Goal: Task Accomplishment & Management: Use online tool/utility

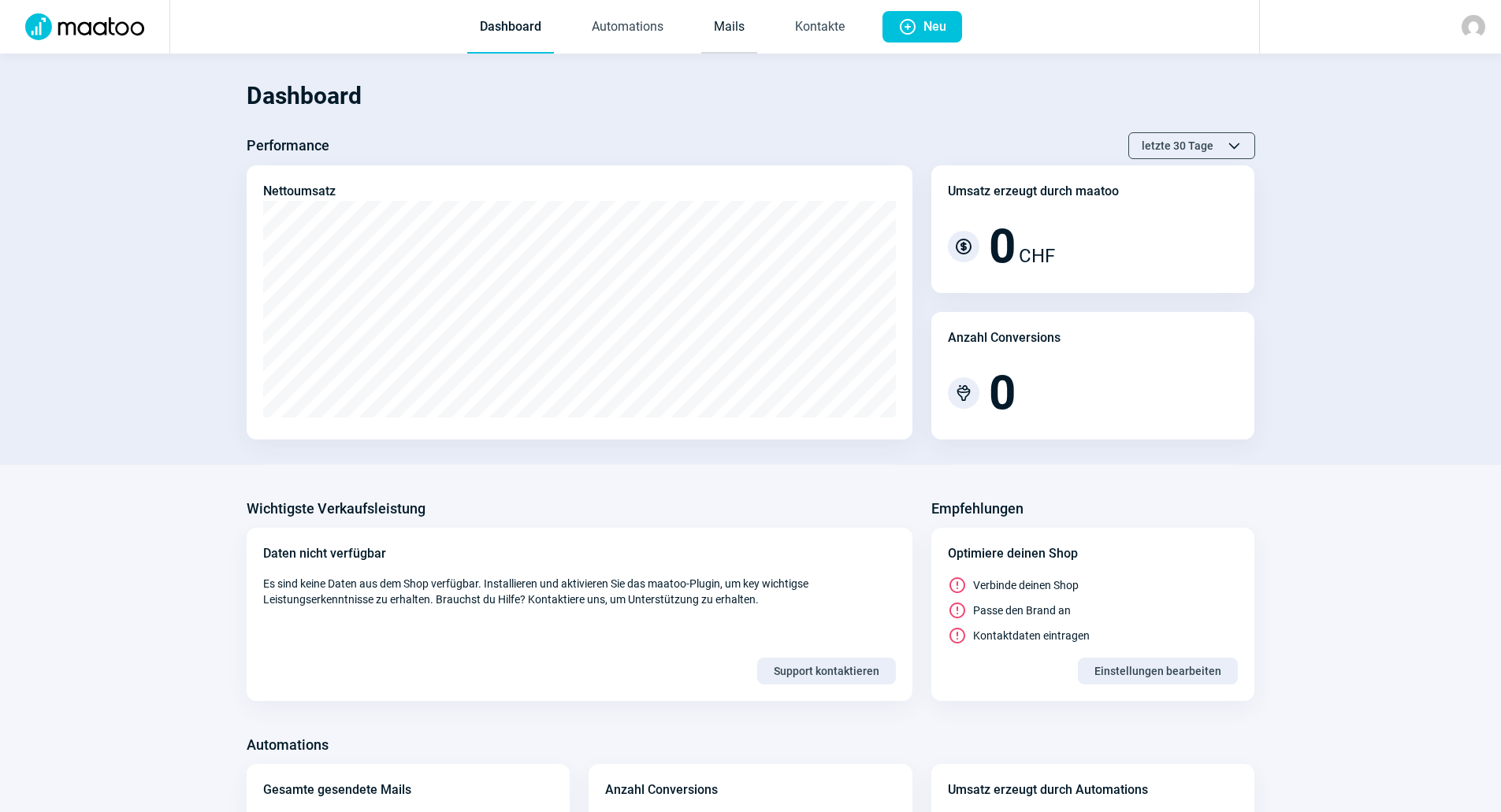
click at [735, 35] on link "Mails" at bounding box center [729, 28] width 56 height 52
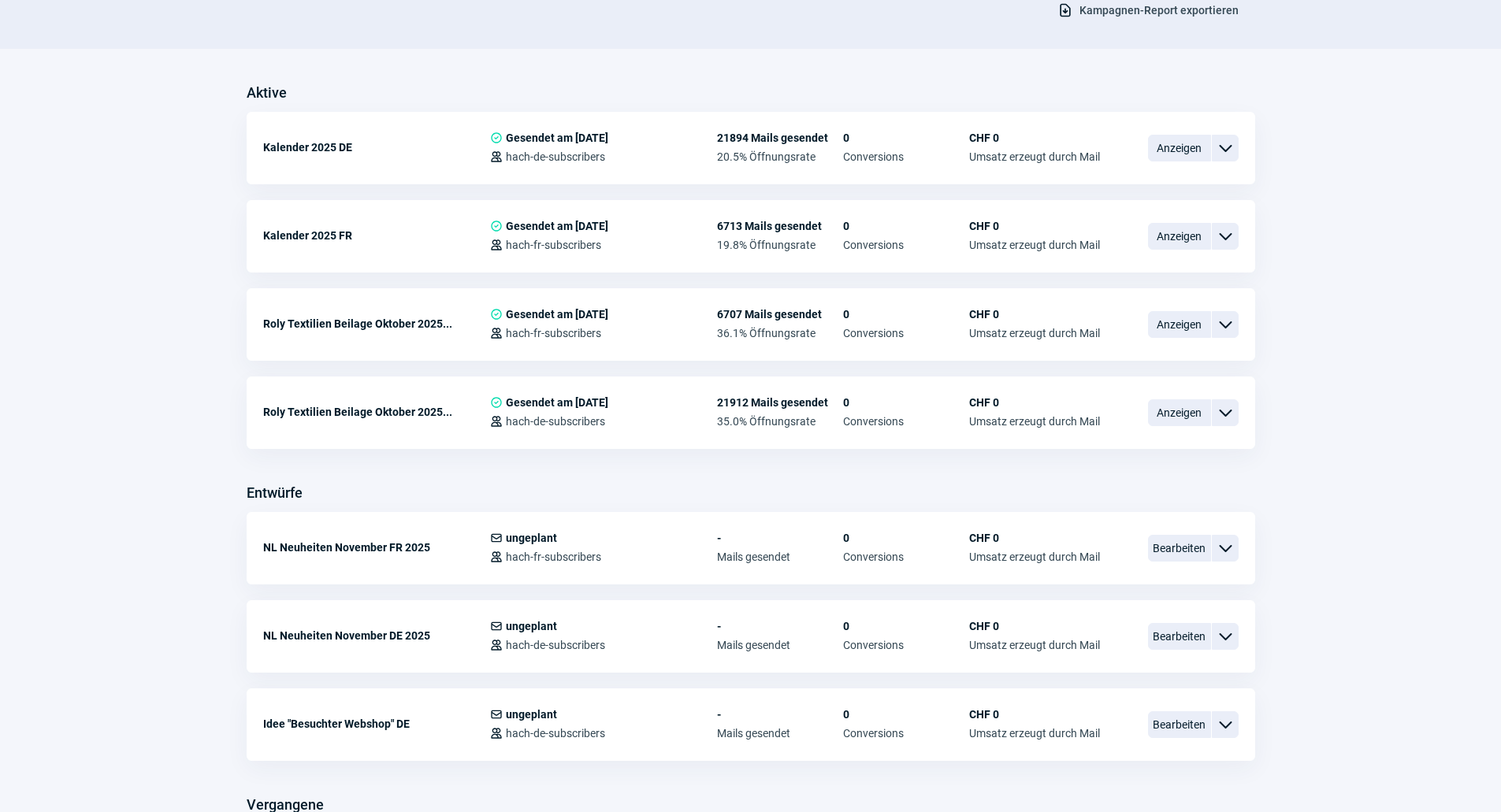
scroll to position [394, 0]
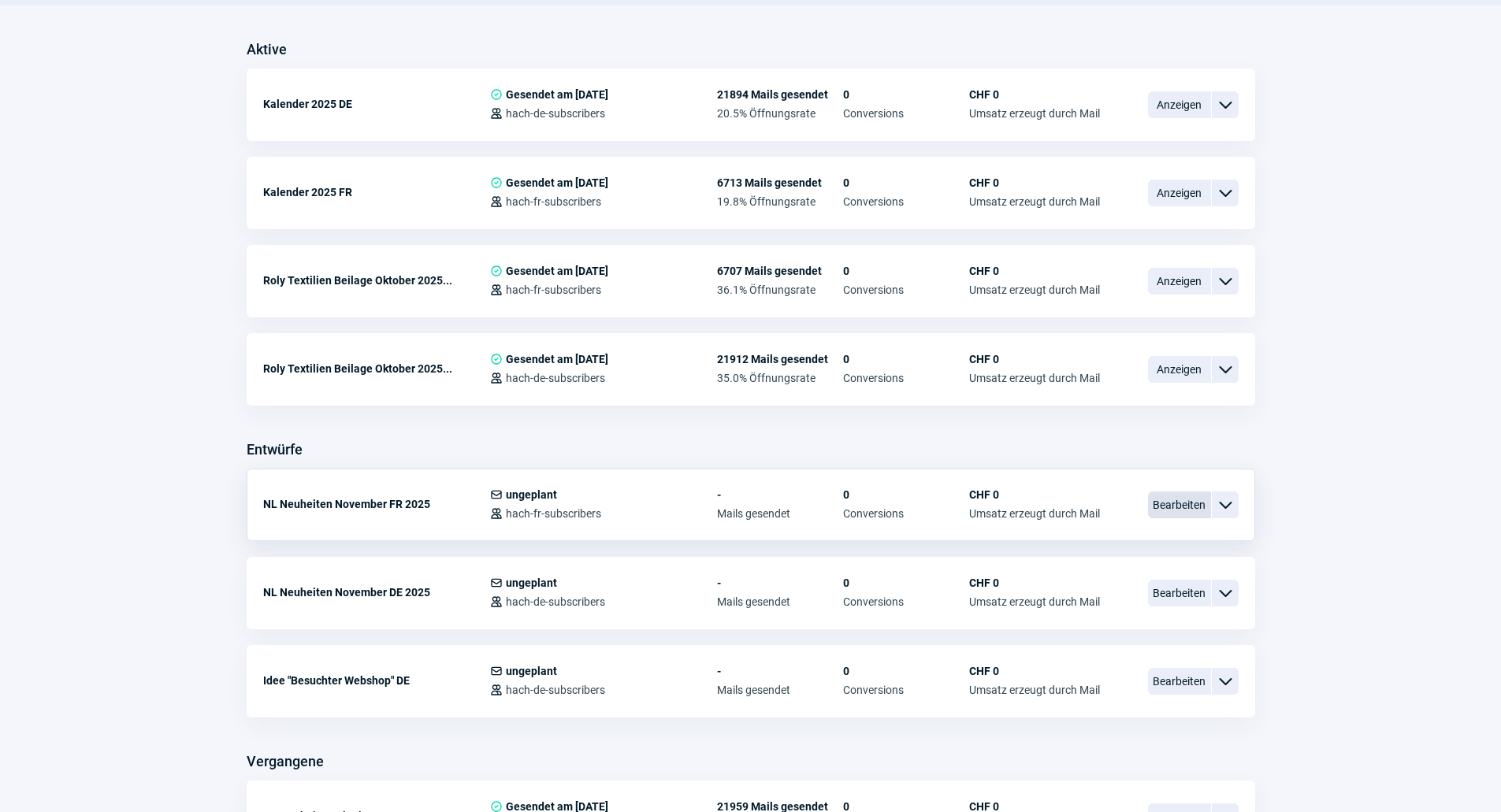
click at [1160, 502] on span "Bearbeiten" at bounding box center [1178, 505] width 63 height 27
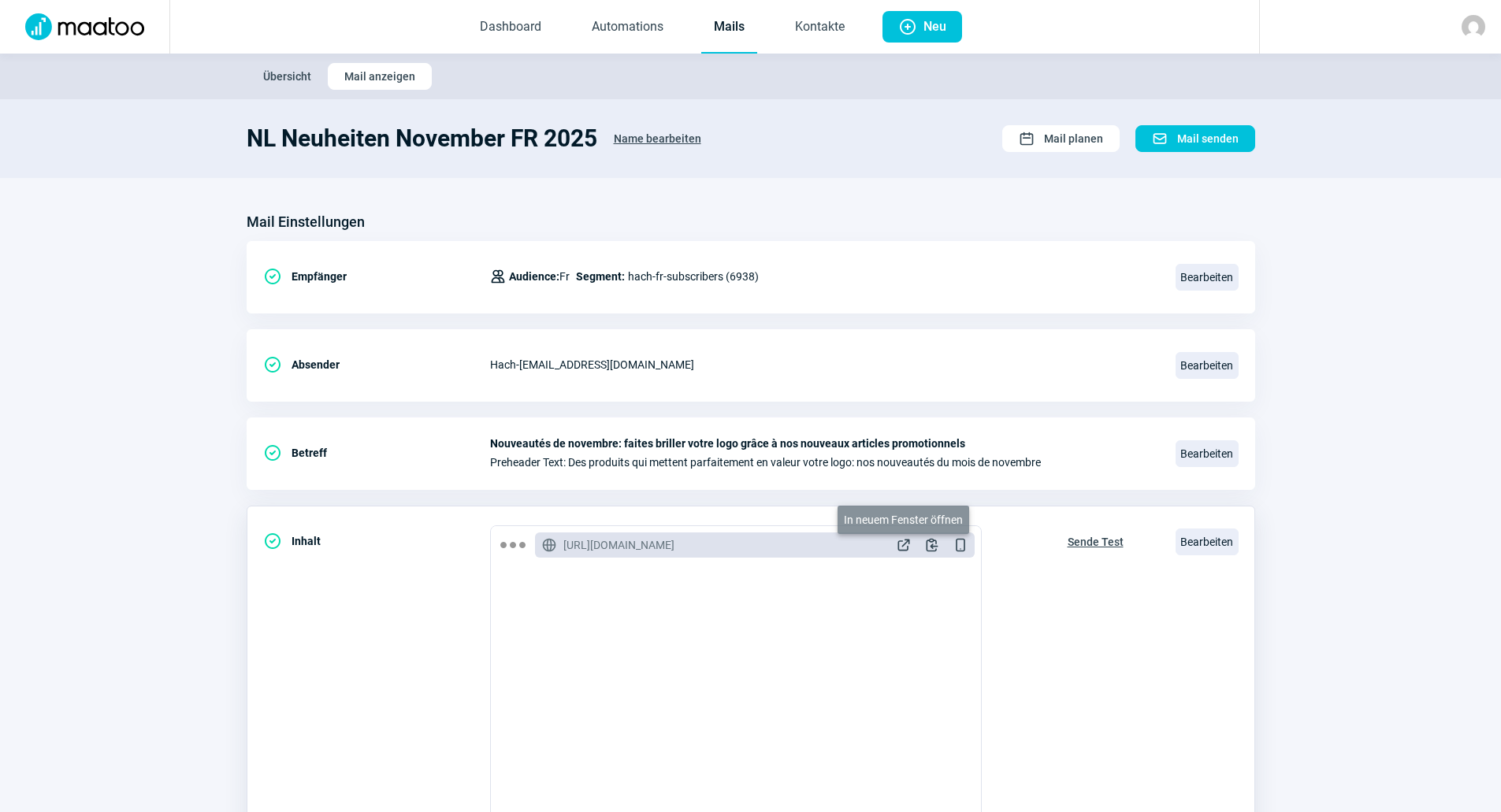
click at [900, 548] on span "ExternalLink icon" at bounding box center [904, 545] width 15 height 15
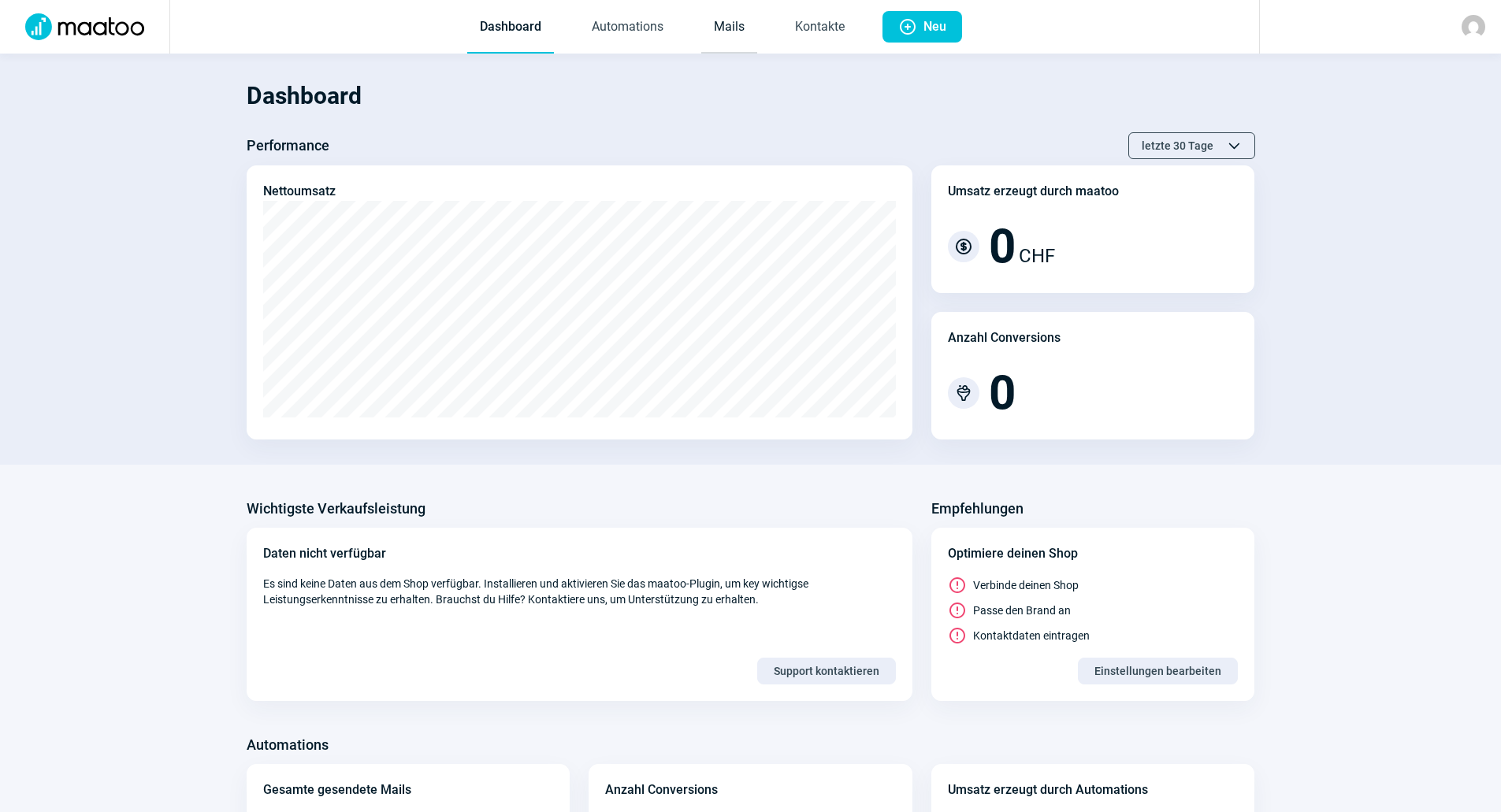
click at [720, 31] on link "Mails" at bounding box center [729, 28] width 56 height 52
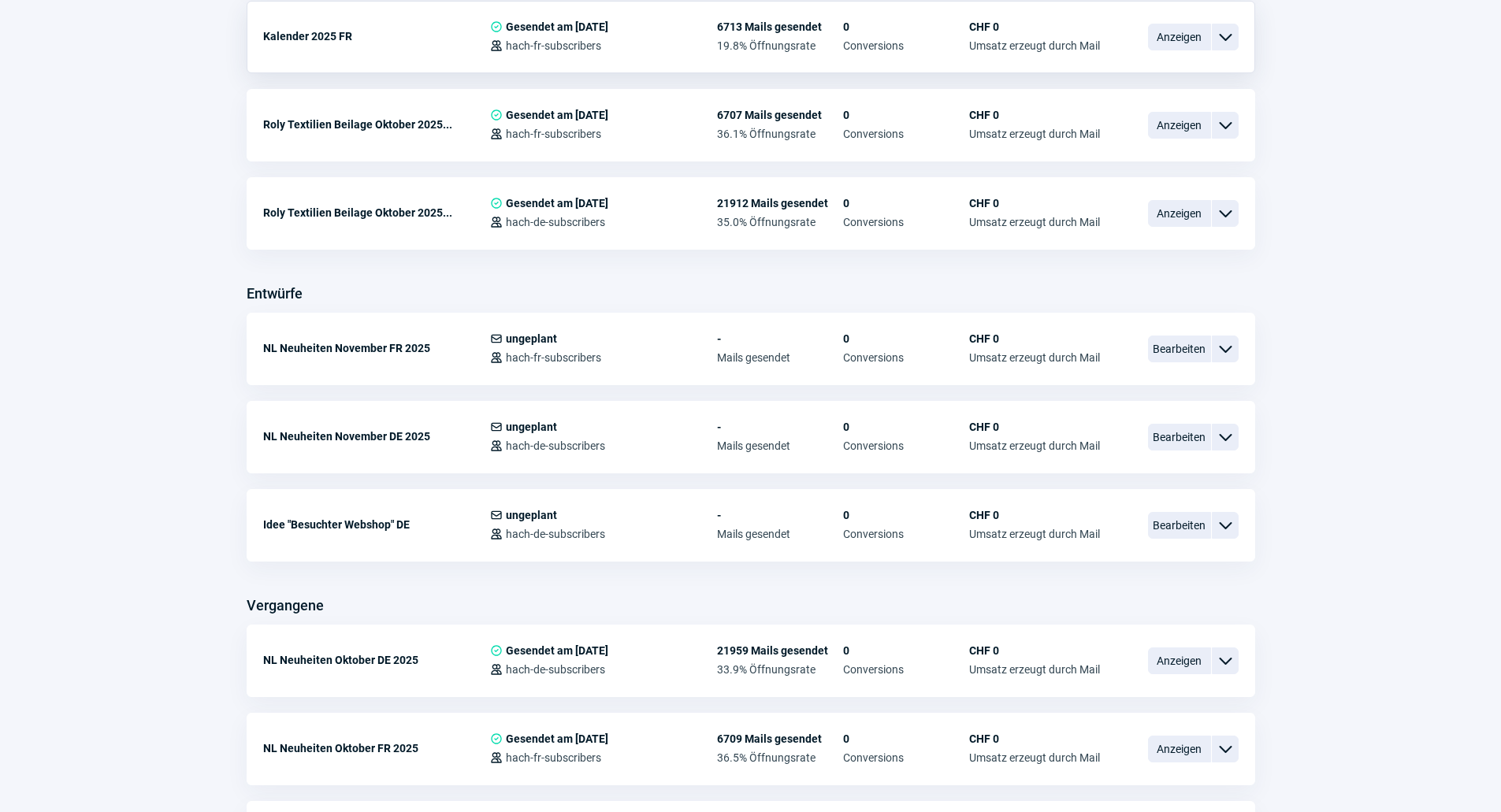
scroll to position [551, 0]
click at [1196, 434] on span "Bearbeiten" at bounding box center [1178, 435] width 63 height 27
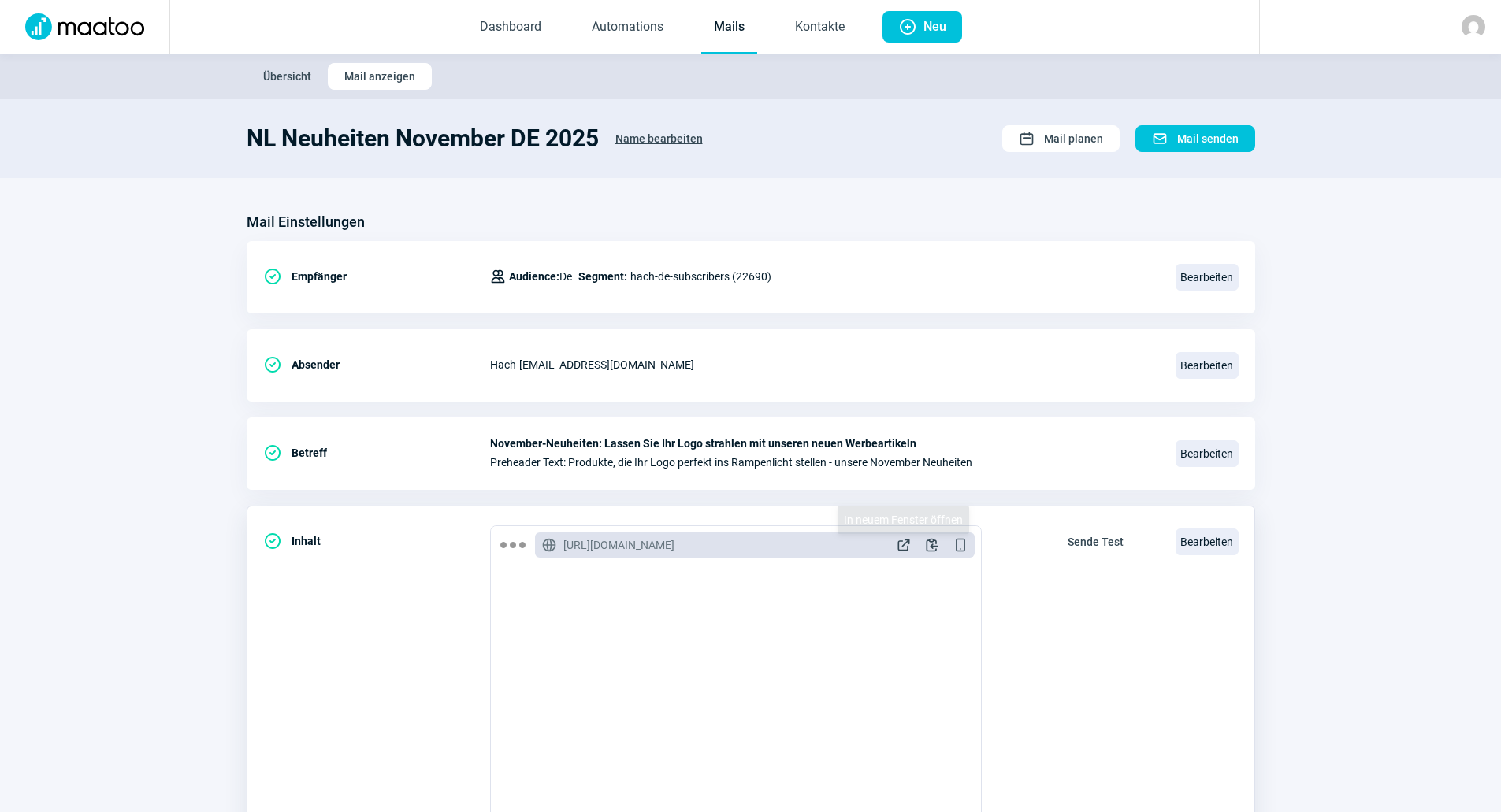
click at [896, 546] on span "ExternalLink icon" at bounding box center [904, 545] width 15 height 15
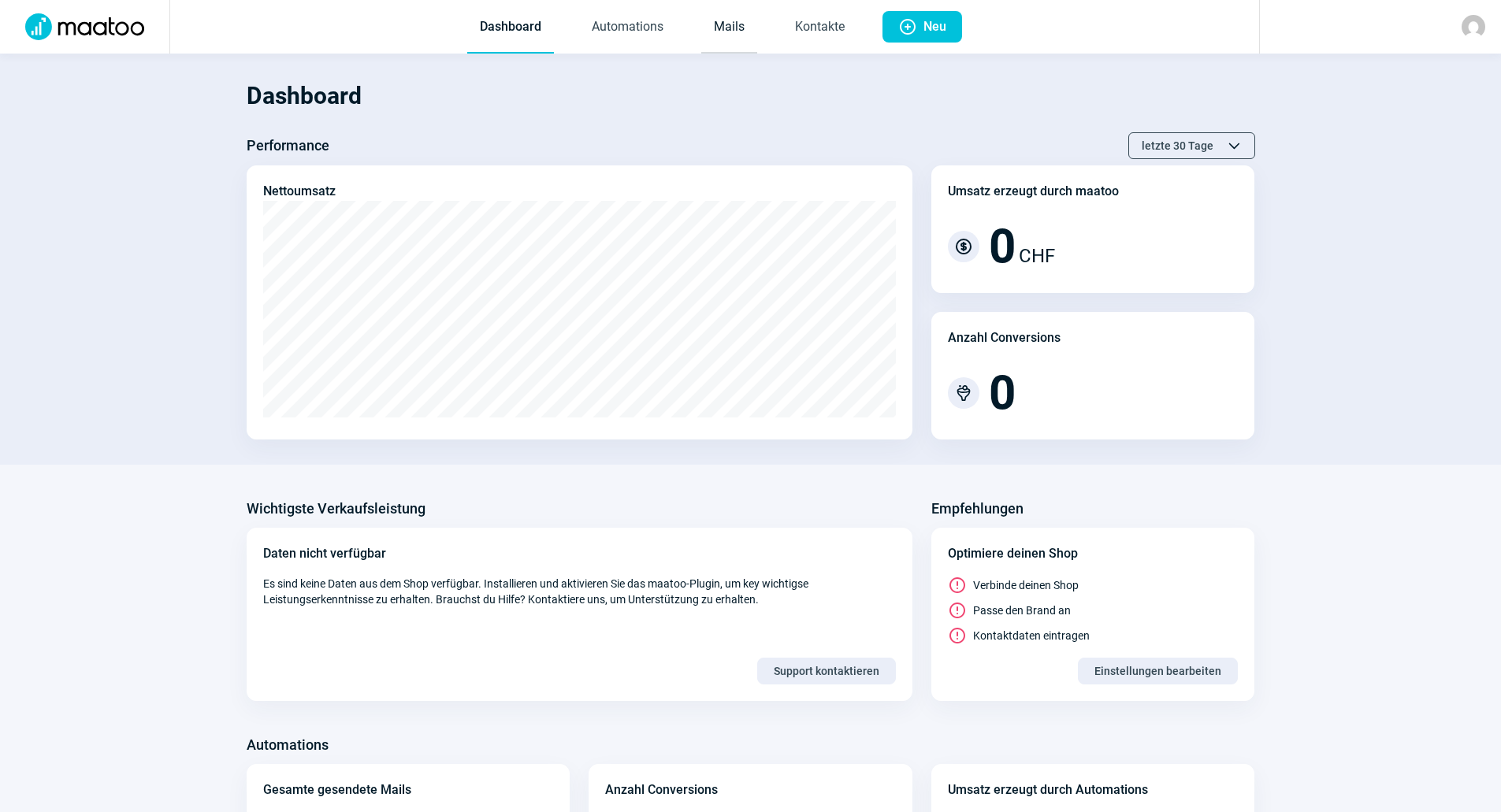
click at [701, 33] on link "Mails" at bounding box center [729, 28] width 56 height 52
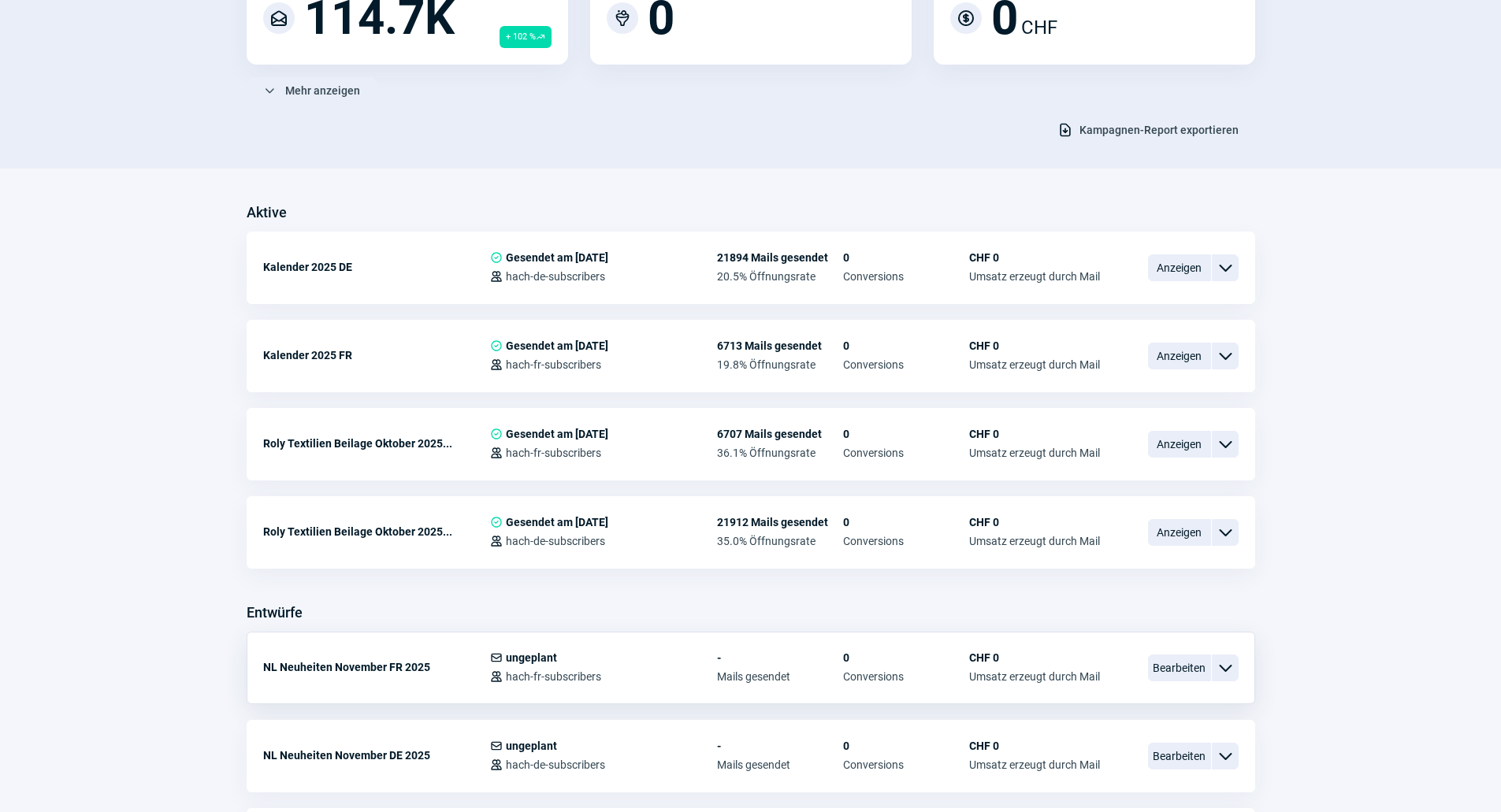
scroll to position [473, 0]
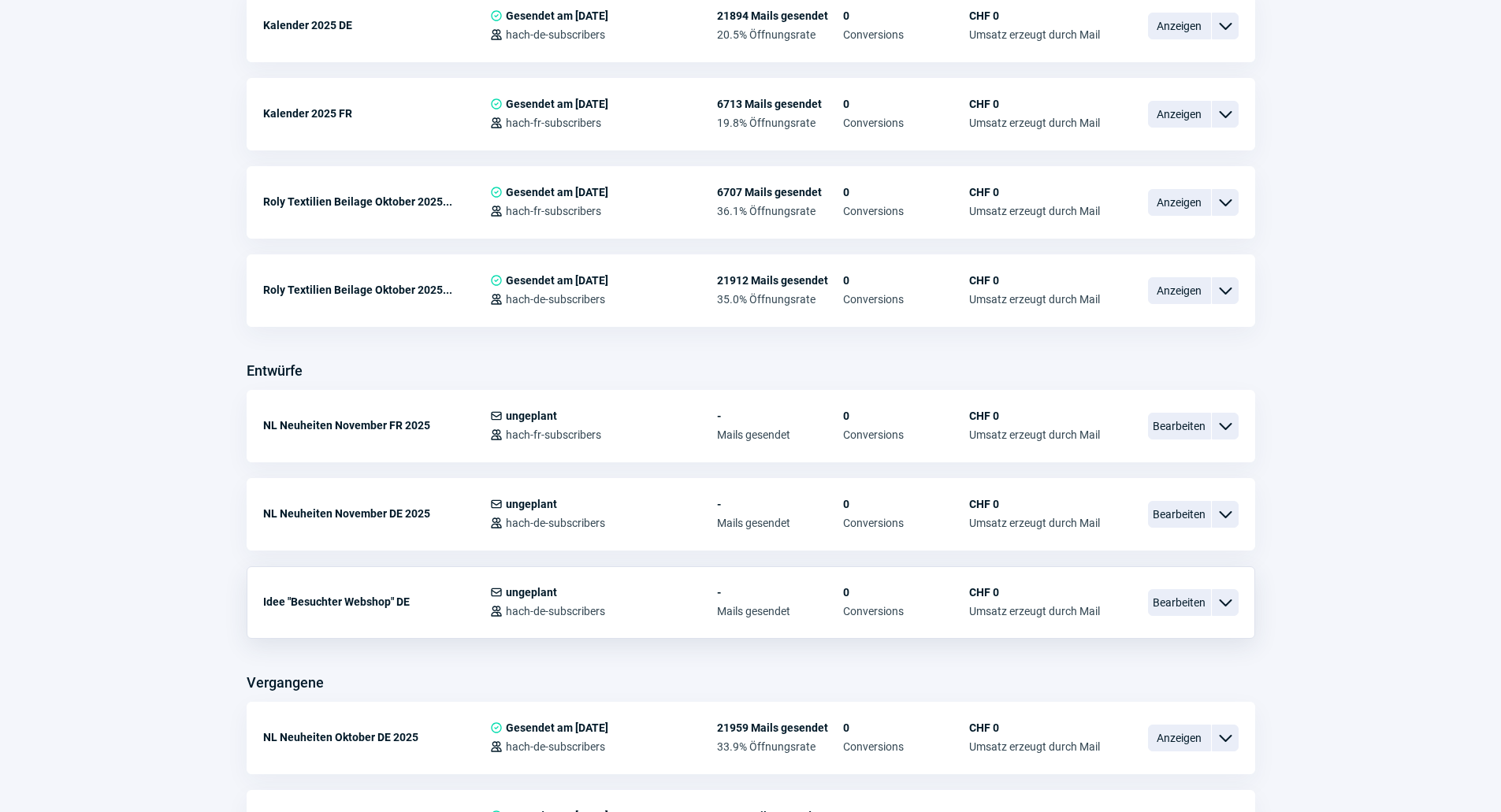
click at [1190, 589] on div "Bearbeiten ChevronDown icon" at bounding box center [1193, 602] width 91 height 33
click at [1180, 595] on span "Bearbeiten" at bounding box center [1178, 603] width 63 height 27
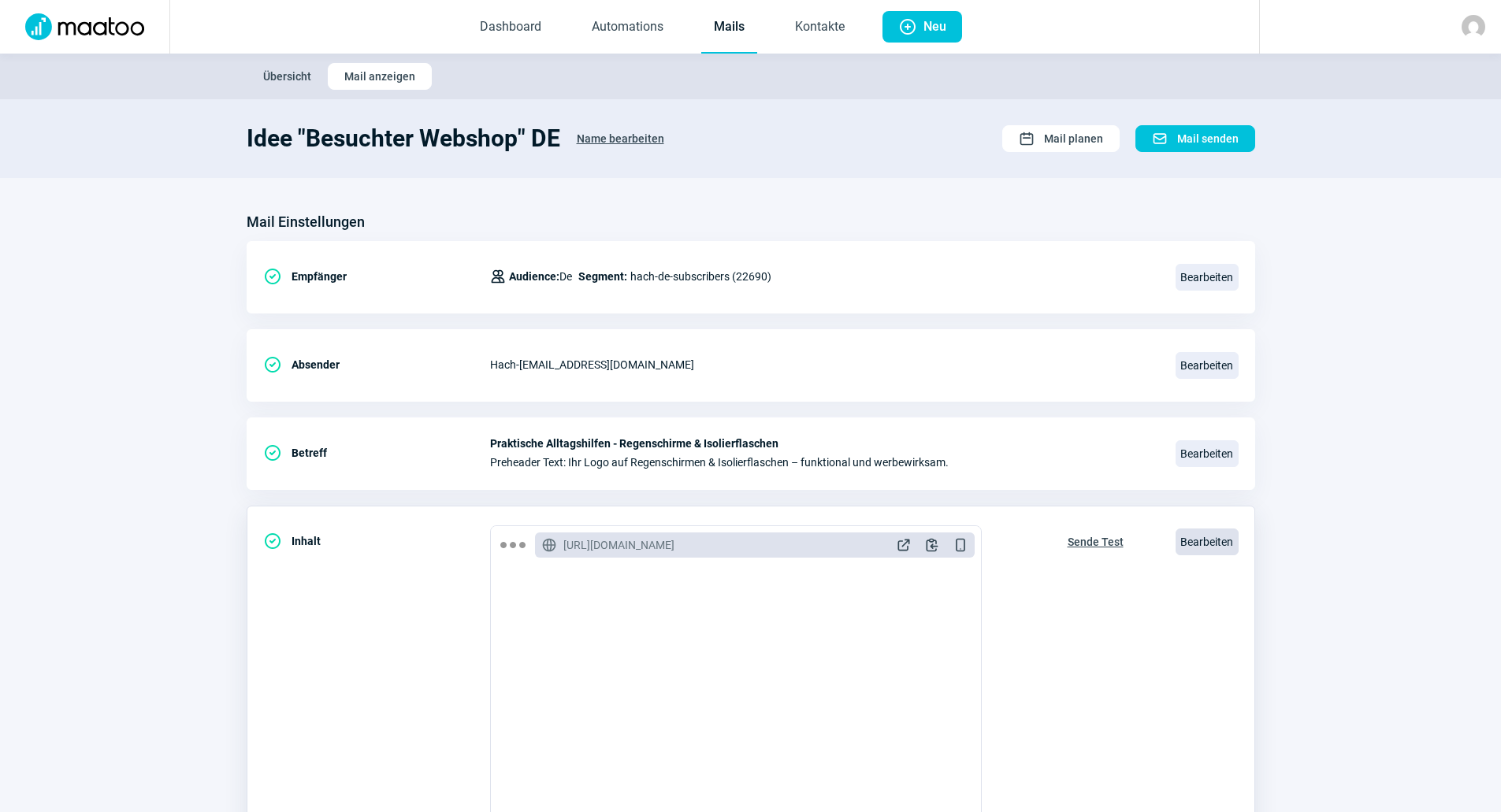
click at [1190, 544] on span "Bearbeiten" at bounding box center [1206, 542] width 63 height 27
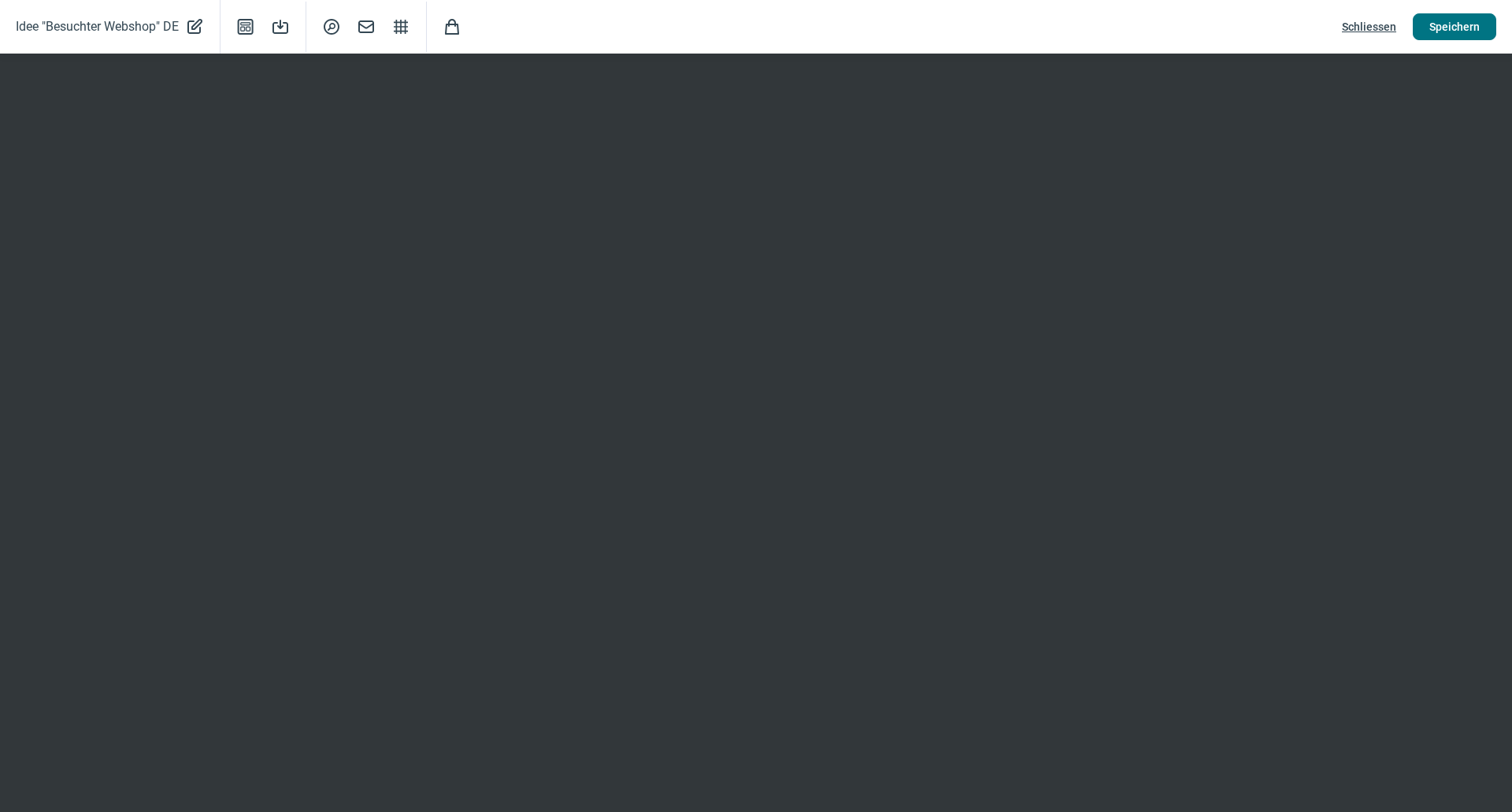
click at [1457, 28] on span "Speichern" at bounding box center [1454, 27] width 50 height 25
click at [1372, 28] on span "Schliessen" at bounding box center [1369, 27] width 54 height 25
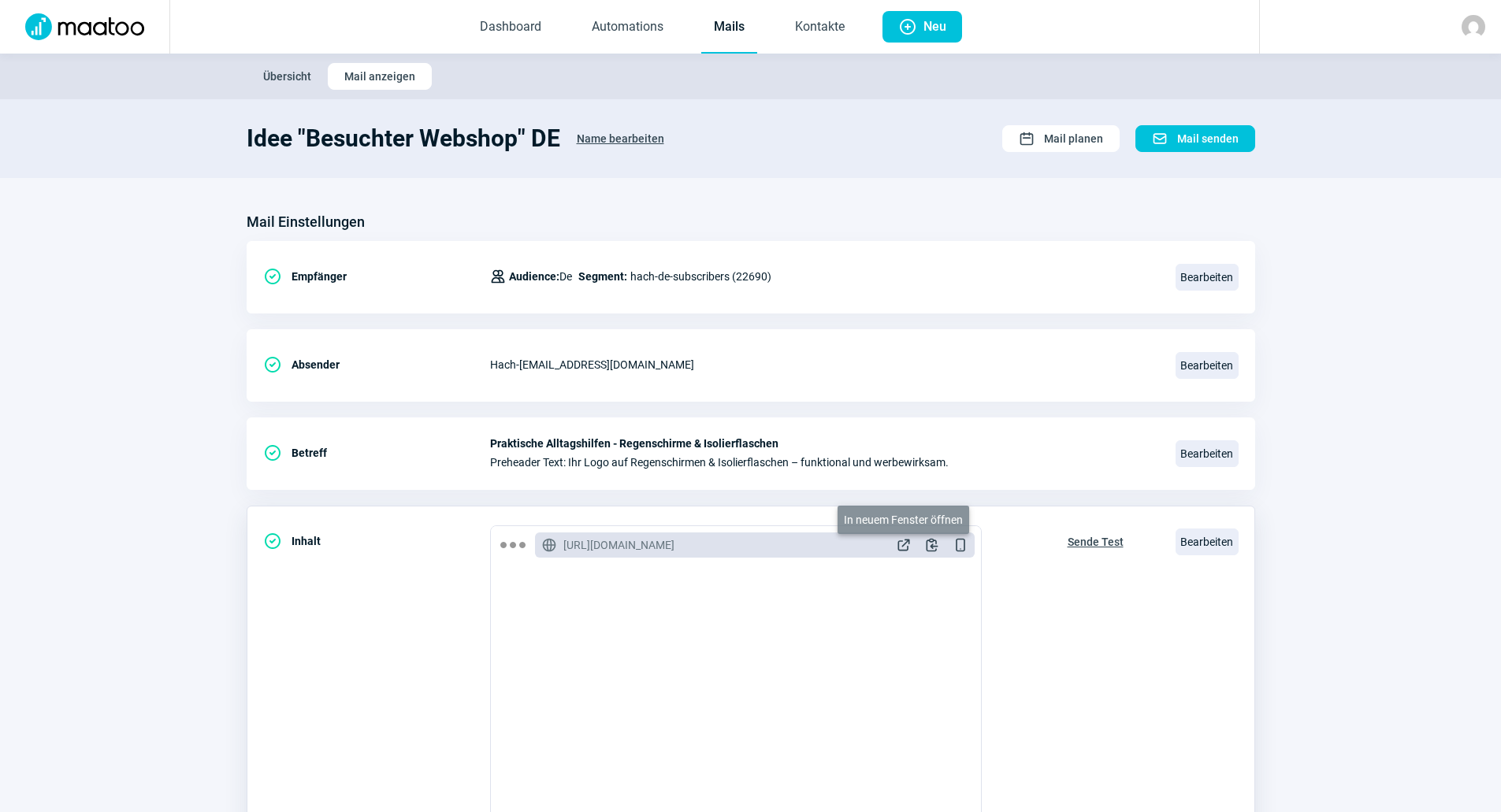
click at [900, 540] on span "ExternalLink icon" at bounding box center [904, 545] width 15 height 15
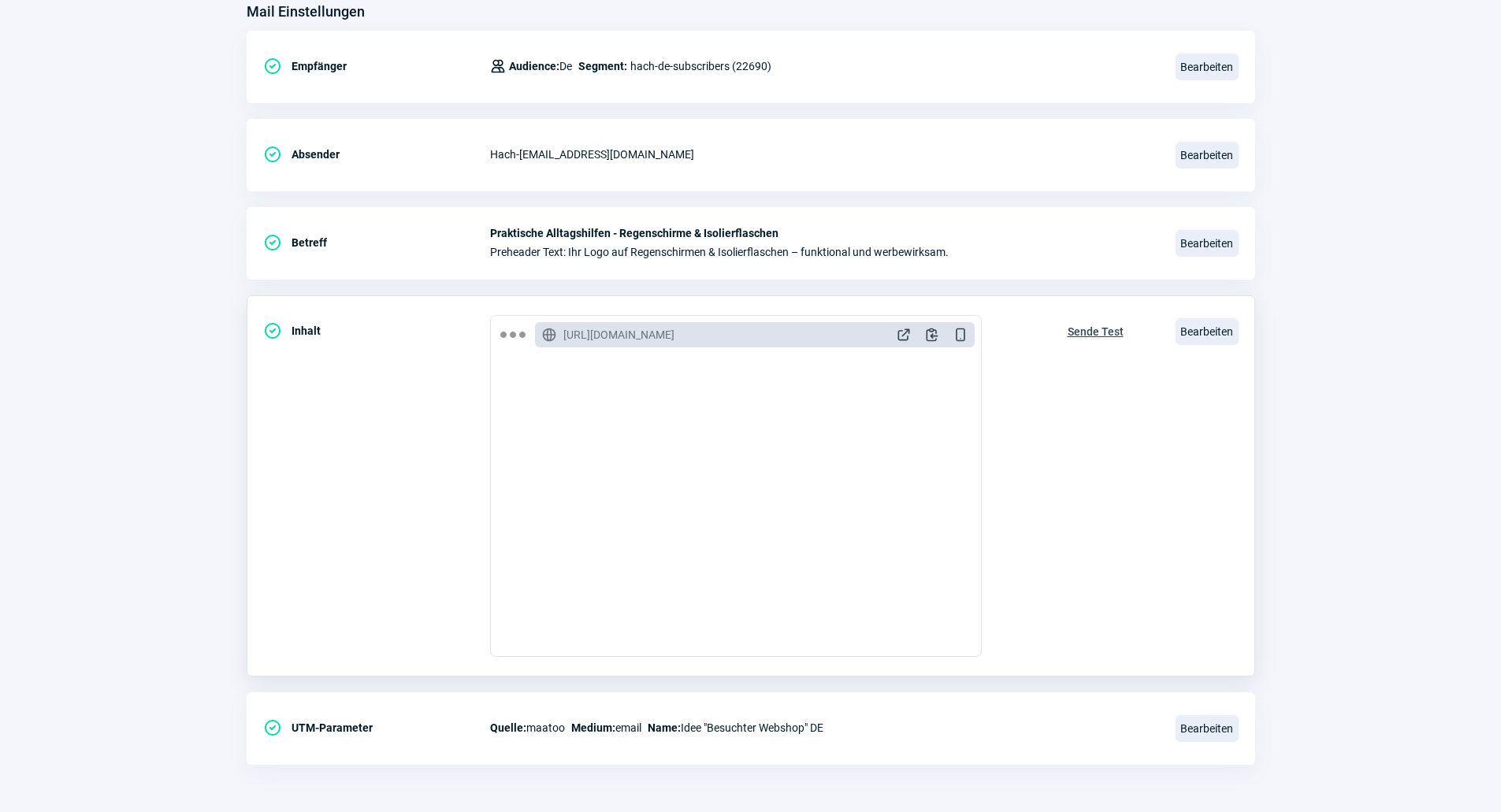
scroll to position [709, 0]
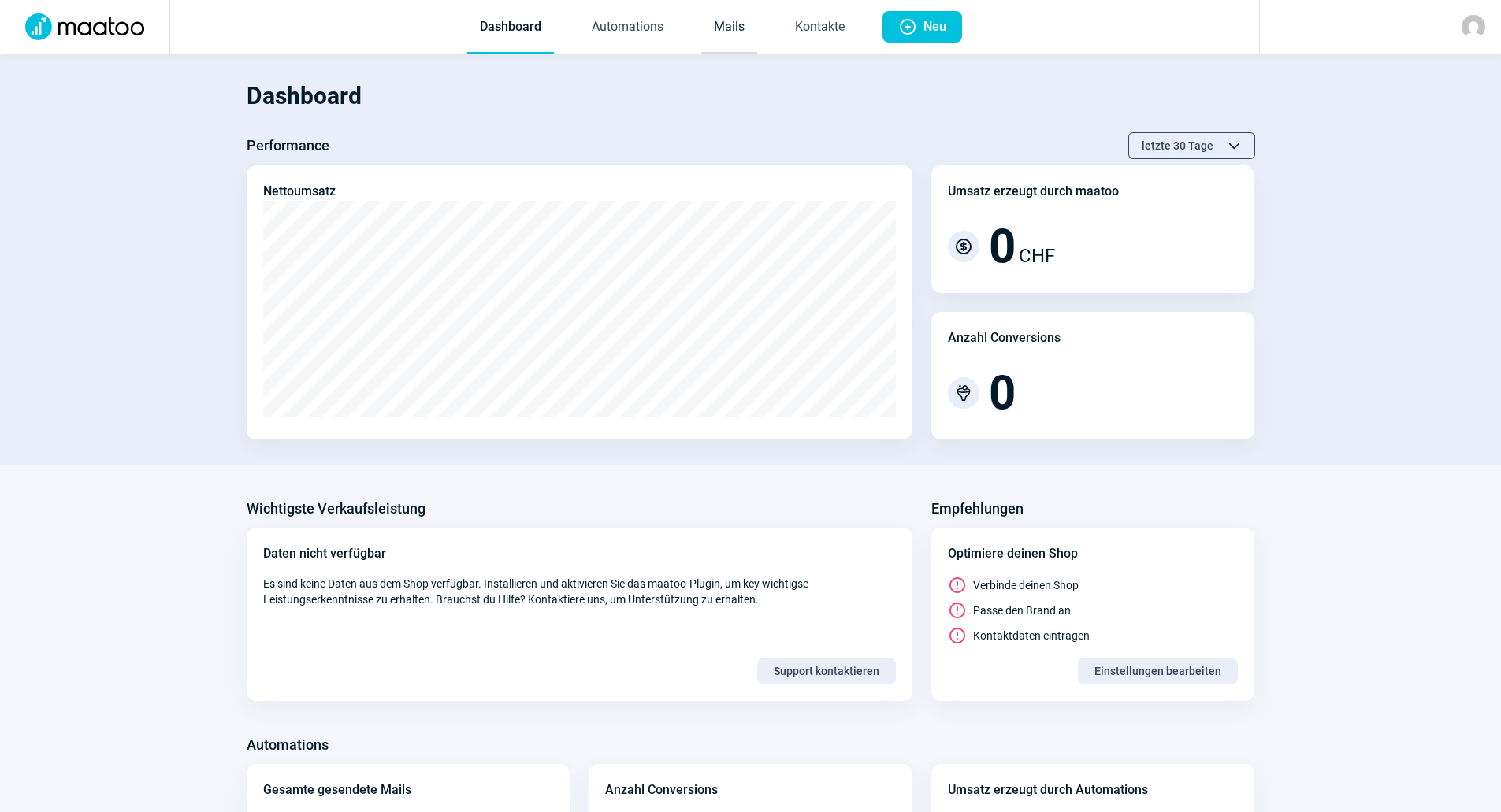
click at [711, 40] on link "Mails" at bounding box center [729, 28] width 56 height 52
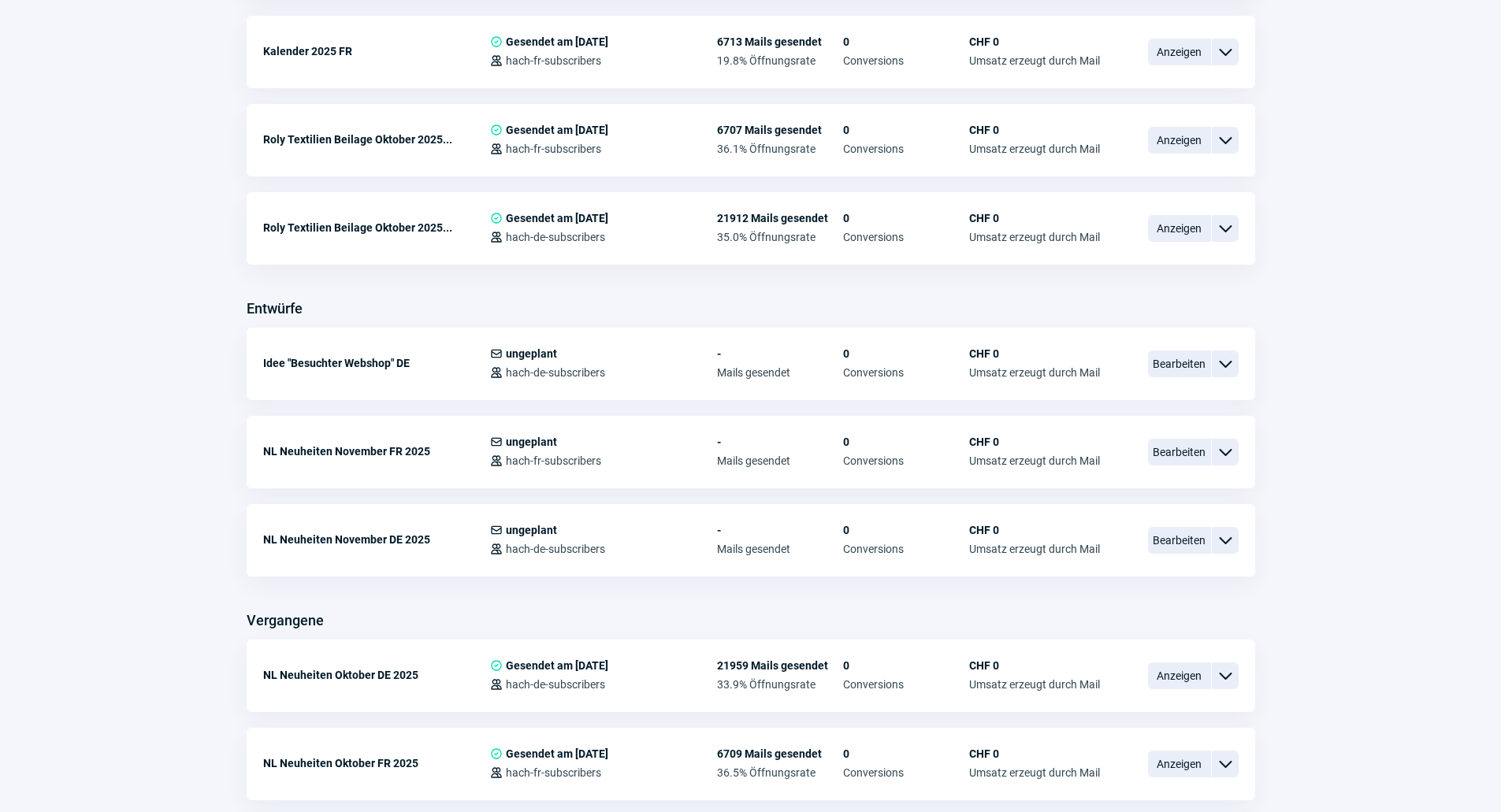
scroll to position [551, 0]
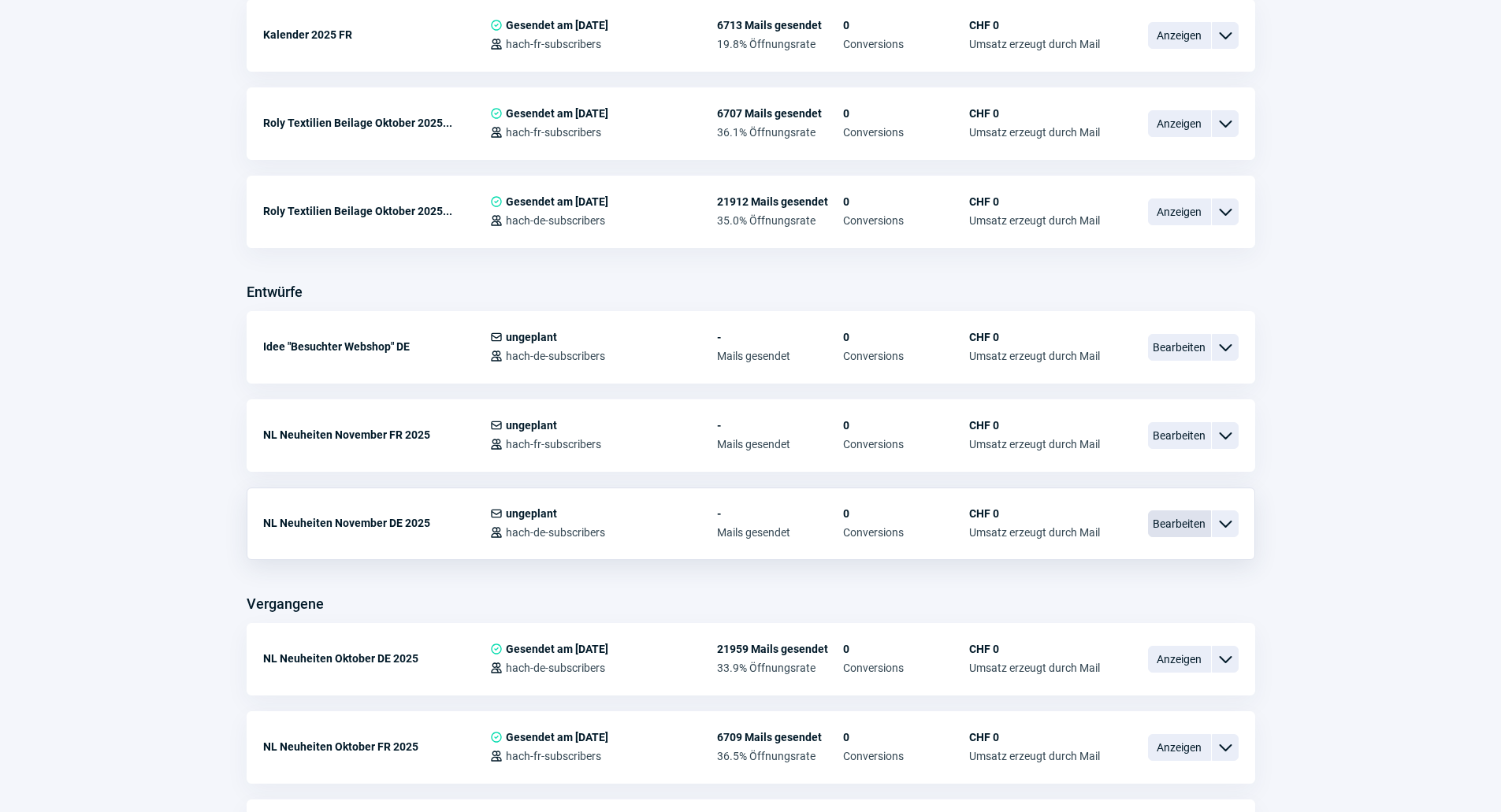
click at [1150, 508] on div "Bearbeiten ChevronDown icon" at bounding box center [1193, 524] width 91 height 33
click at [1155, 516] on span "Bearbeiten" at bounding box center [1178, 524] width 63 height 27
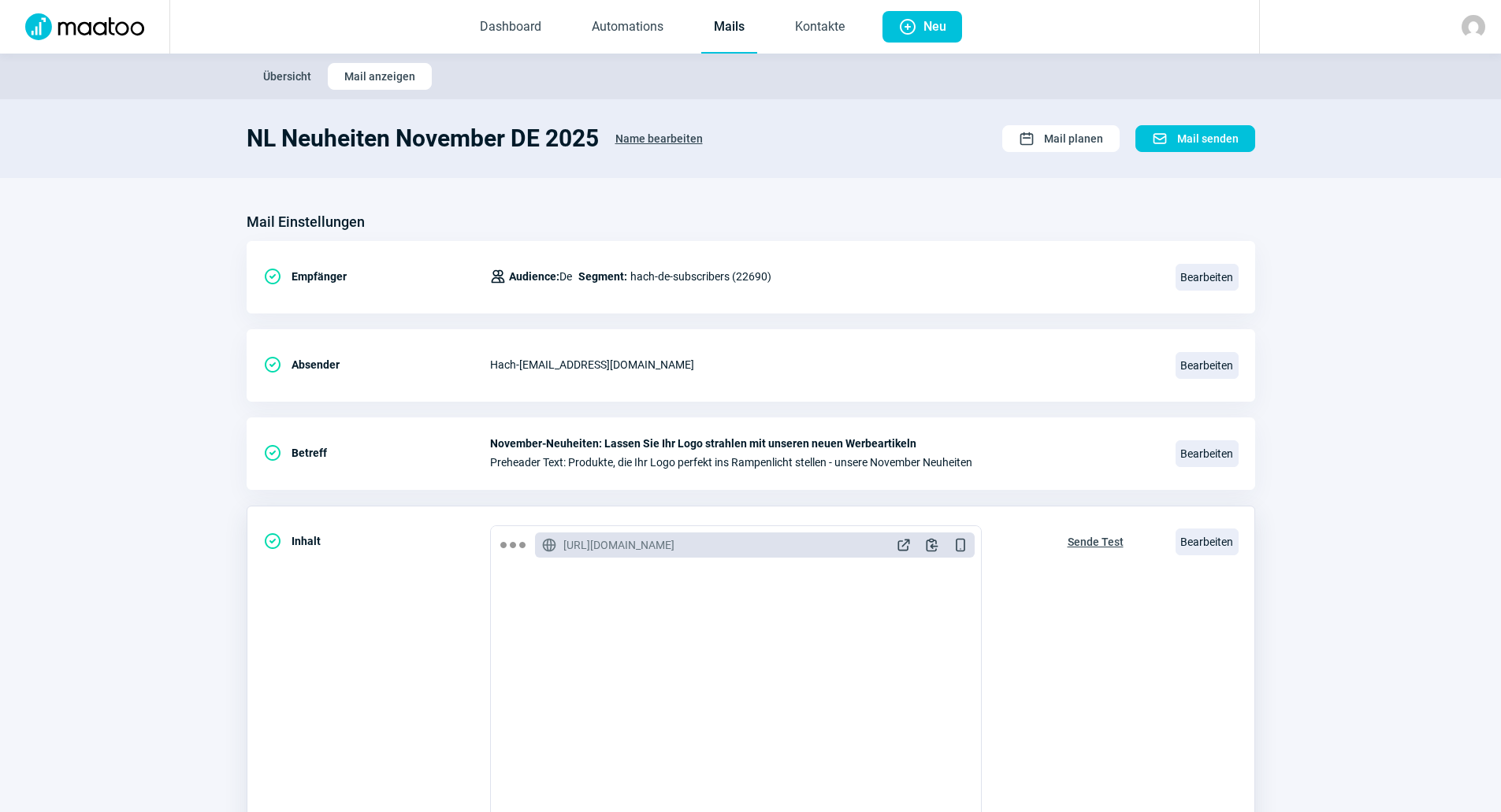
click at [1072, 546] on span "Sende Test" at bounding box center [1095, 541] width 56 height 25
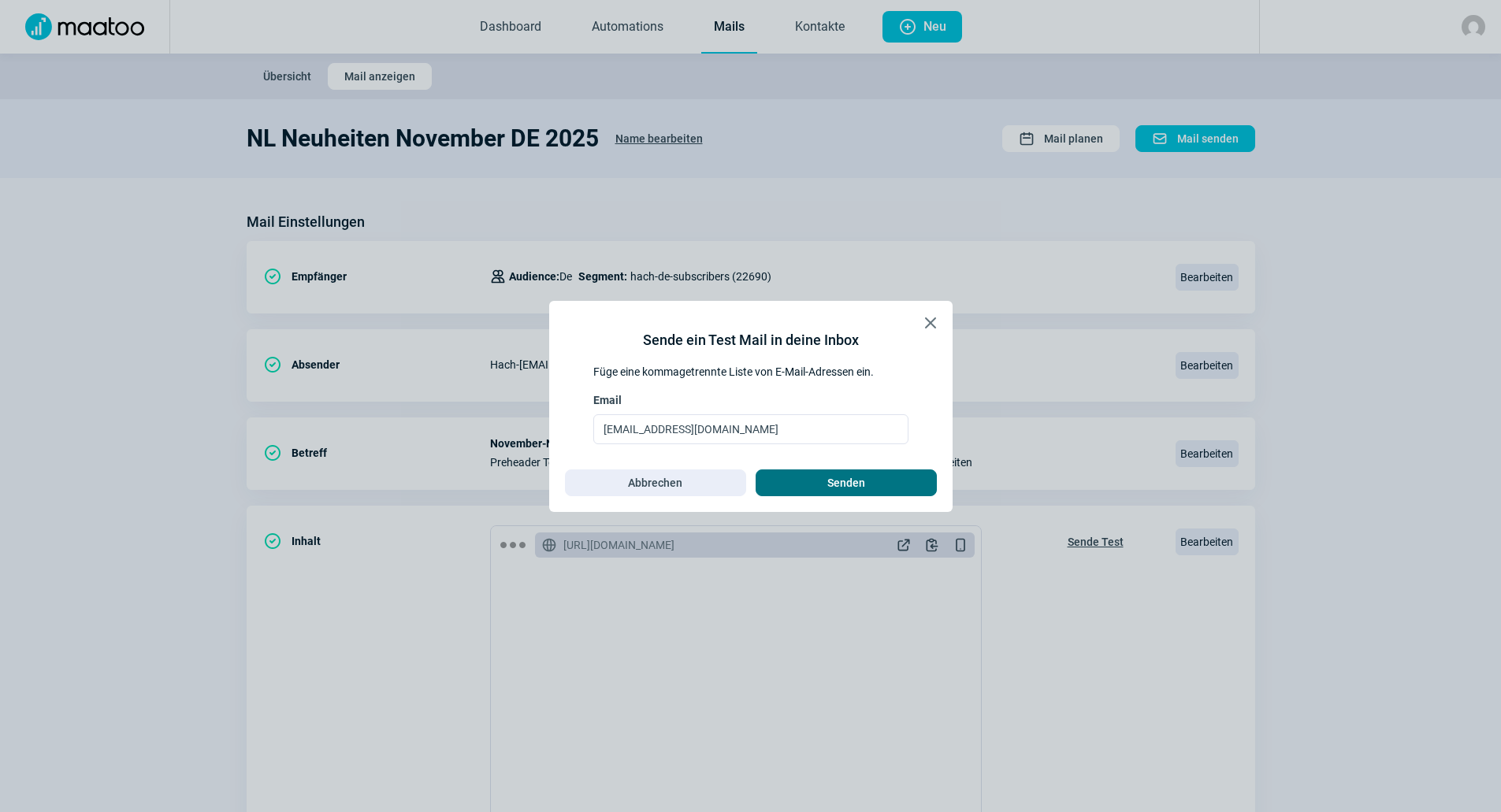
click at [862, 485] on span "Senden" at bounding box center [845, 483] width 38 height 25
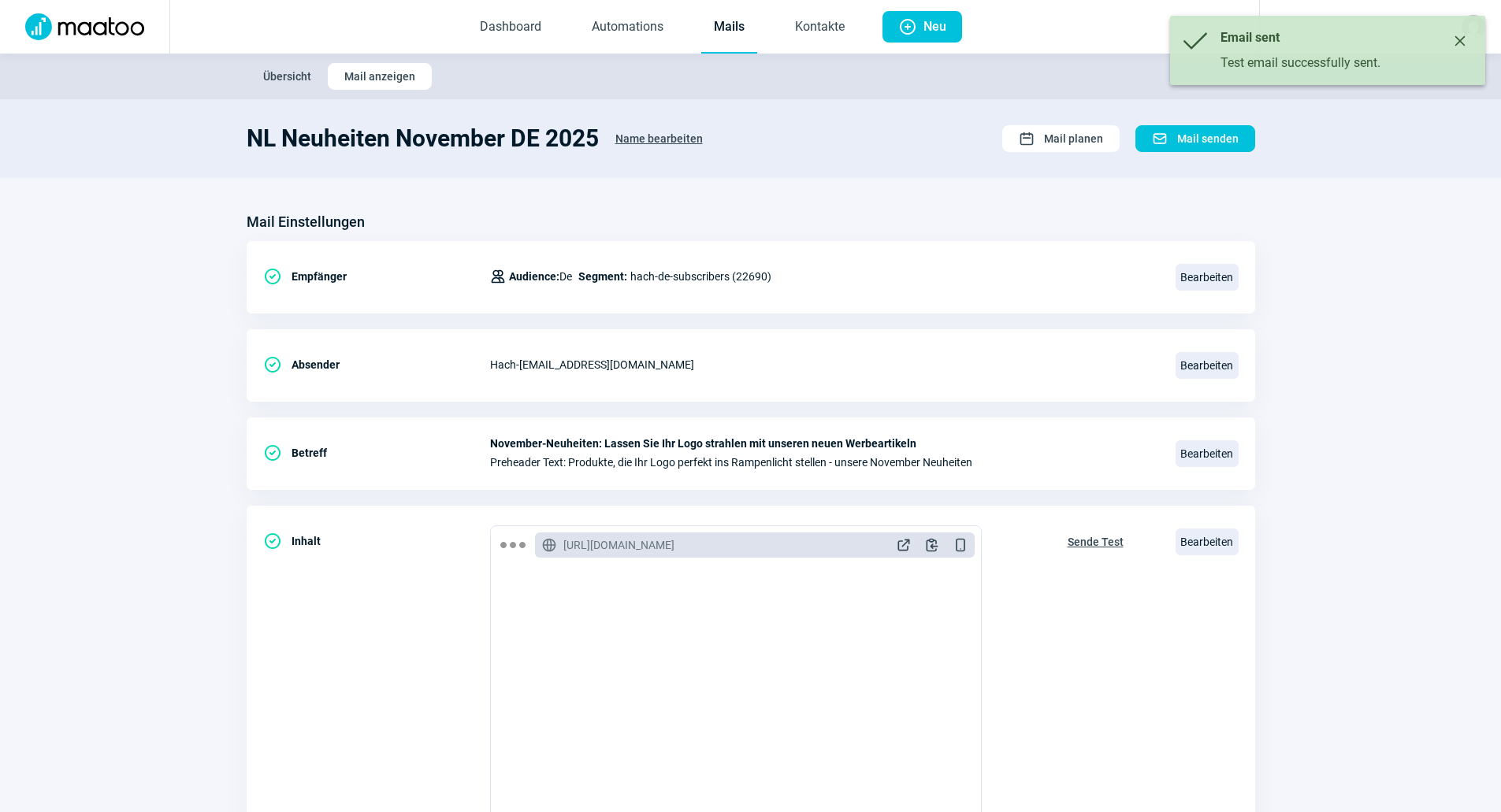
click at [732, 22] on link "Mails" at bounding box center [729, 28] width 56 height 52
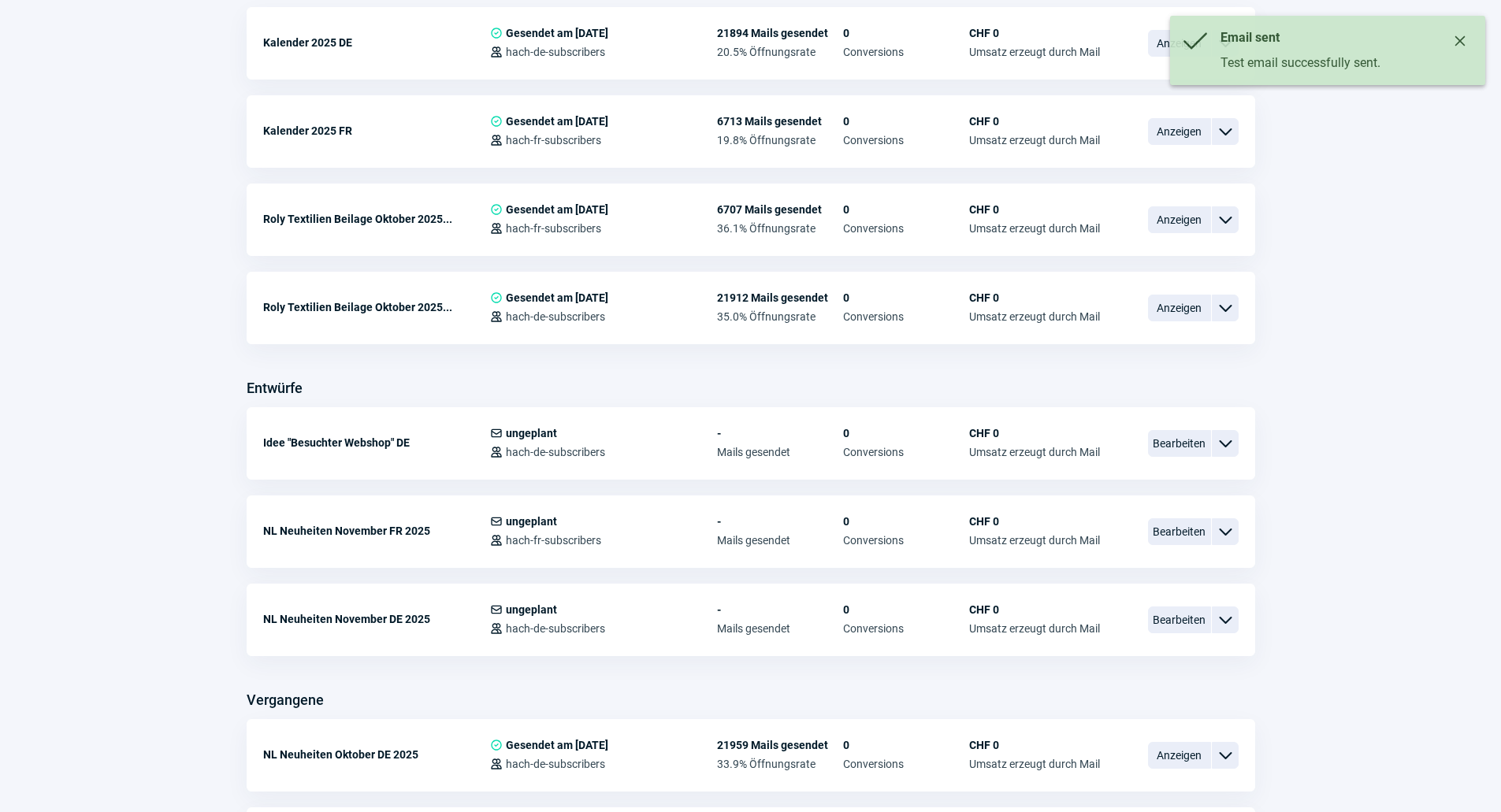
scroll to position [473, 0]
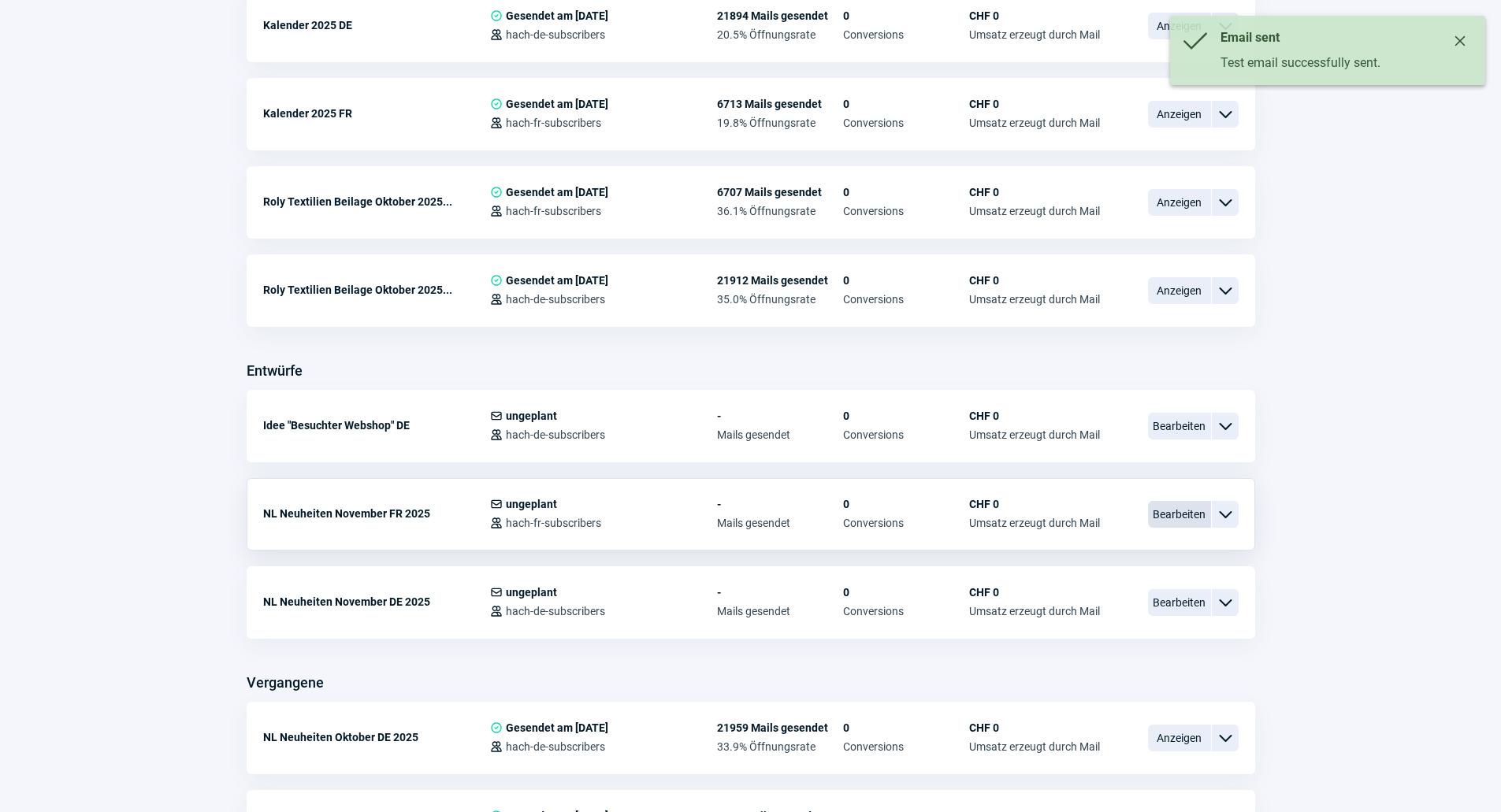
click at [1160, 514] on span "Bearbeiten" at bounding box center [1178, 514] width 63 height 27
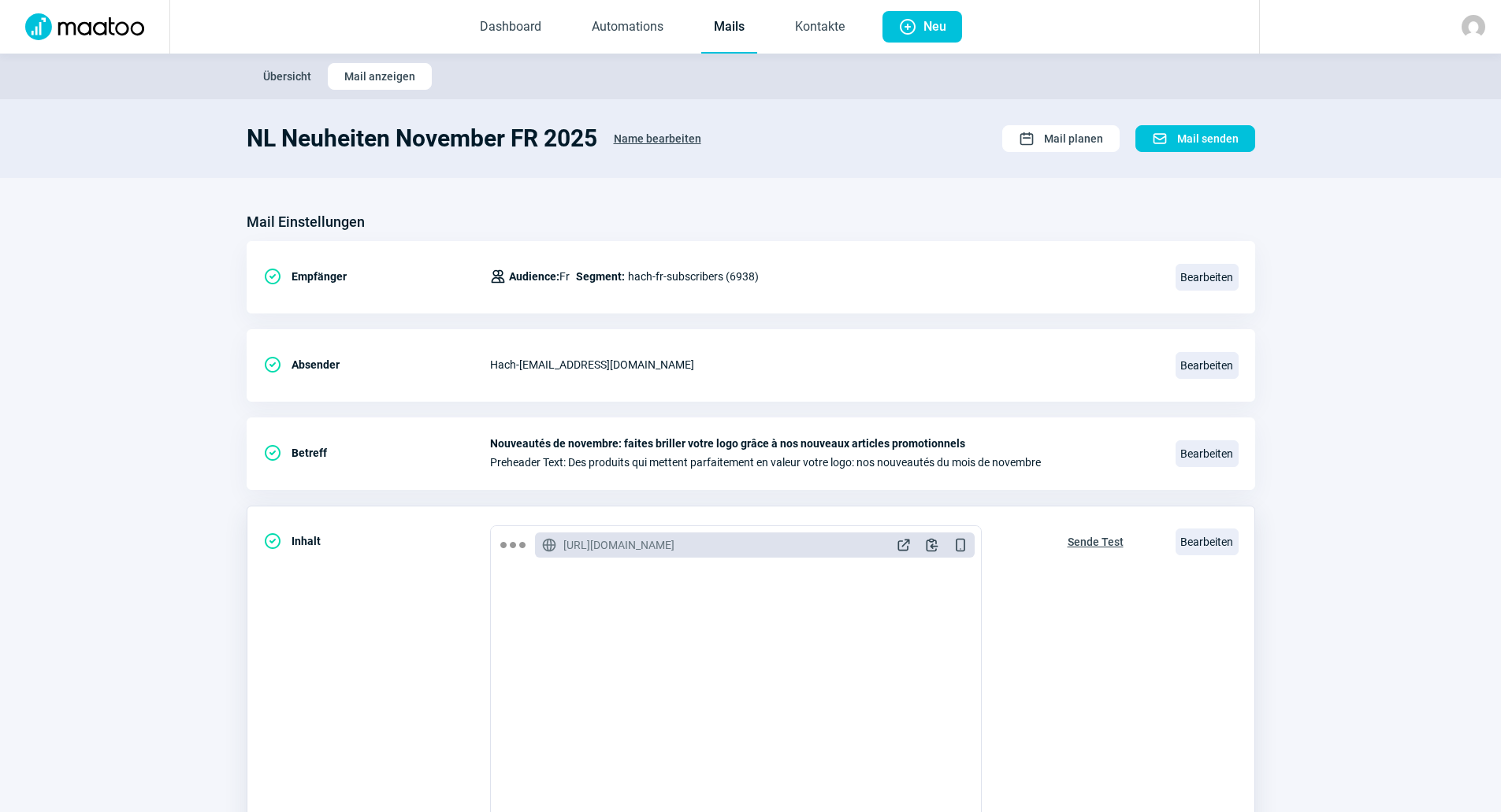
click at [1088, 542] on span "Sende Test" at bounding box center [1095, 541] width 56 height 25
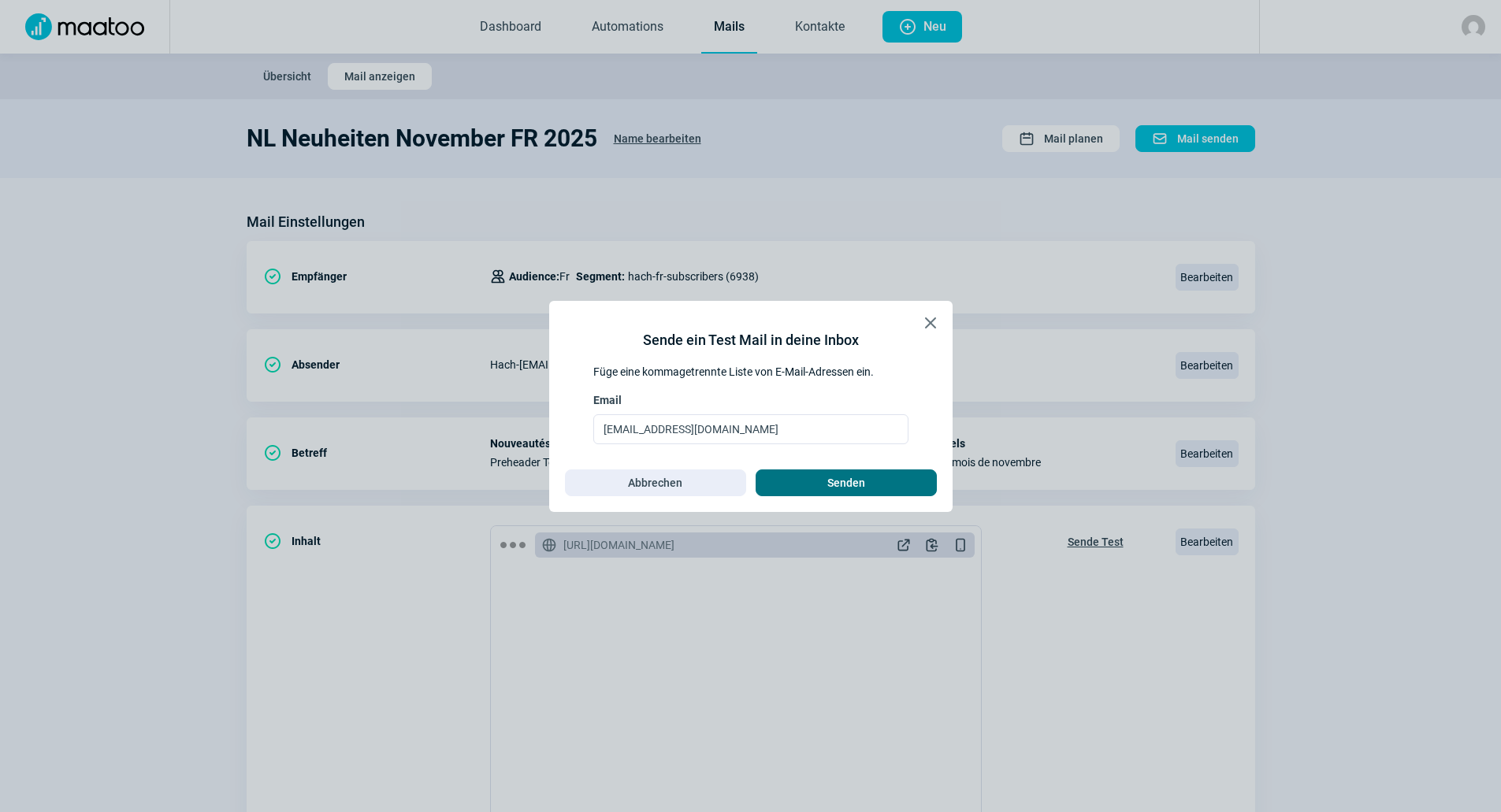
click at [913, 478] on span "Senden" at bounding box center [846, 483] width 148 height 25
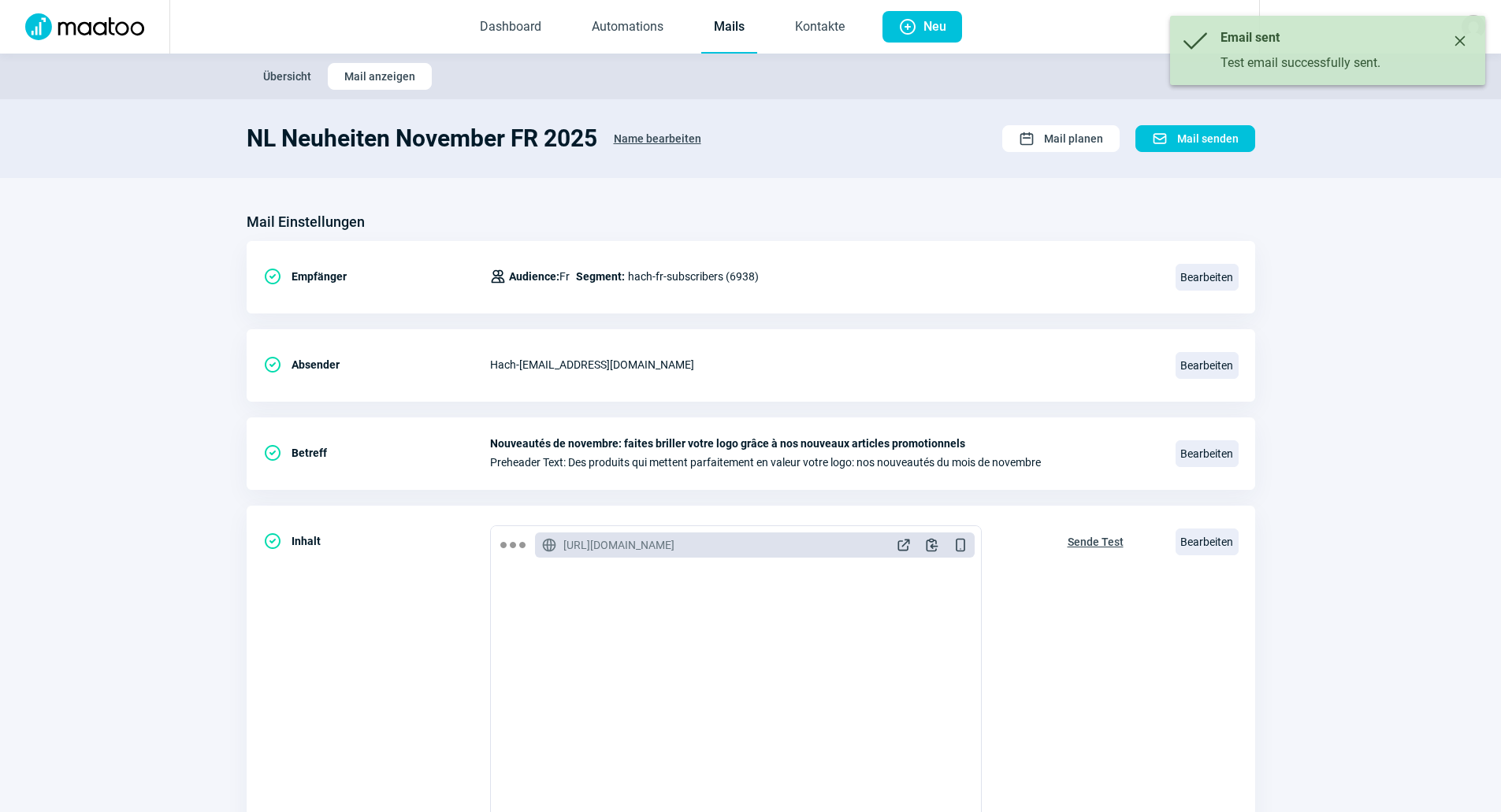
click at [724, 29] on link "Mails" at bounding box center [729, 28] width 56 height 52
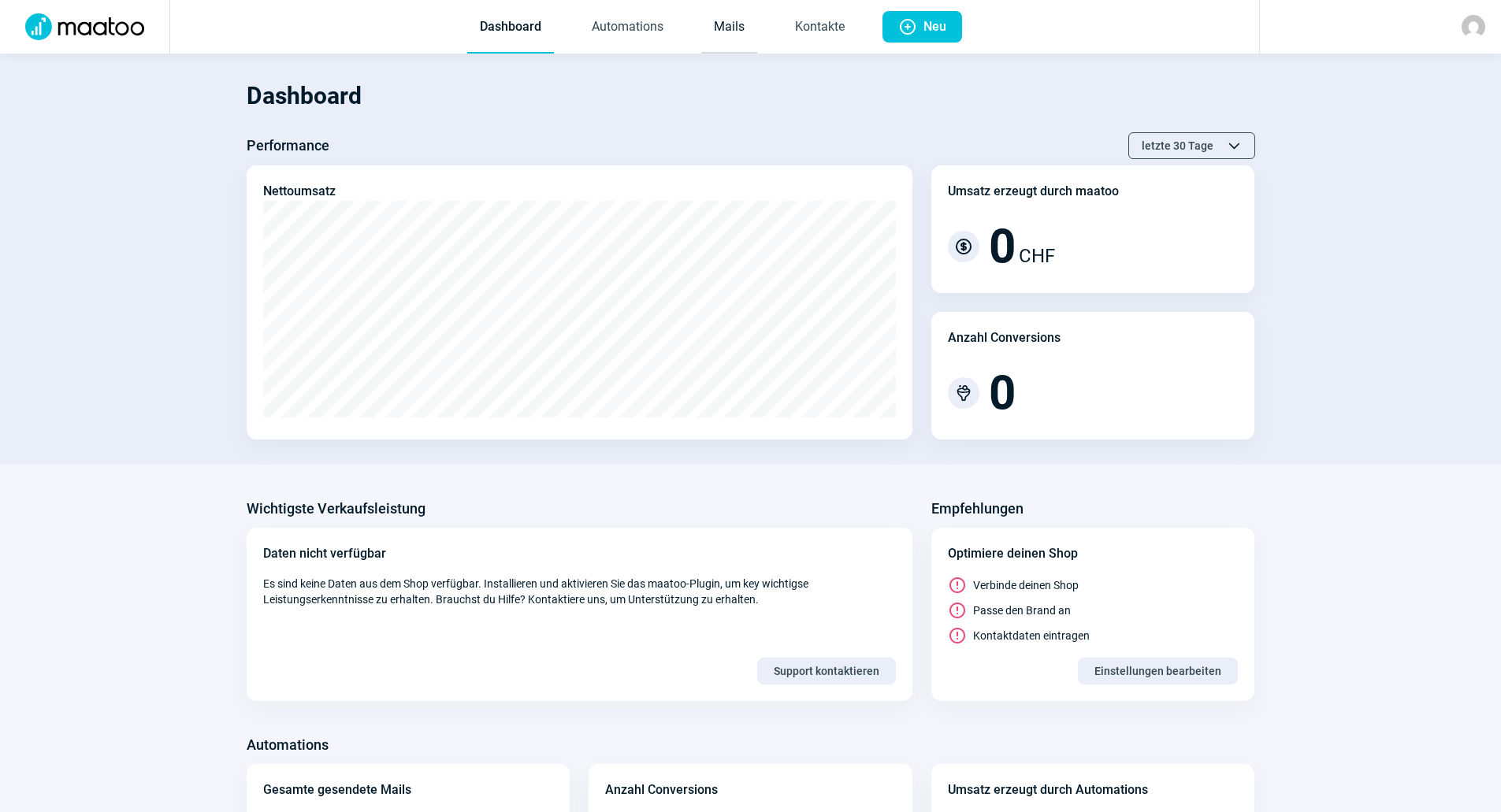
click at [722, 23] on link "Mails" at bounding box center [729, 28] width 56 height 52
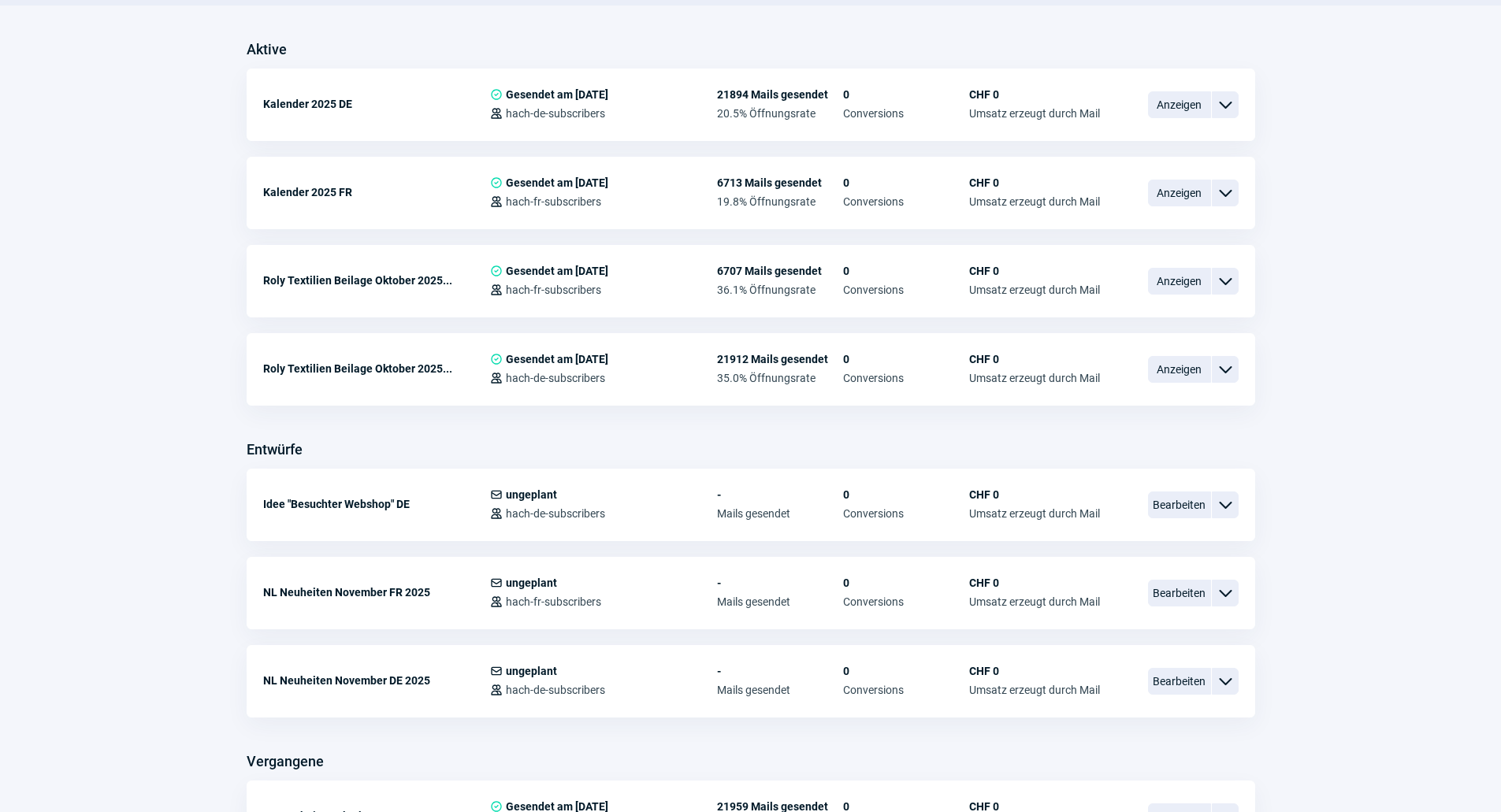
scroll to position [630, 0]
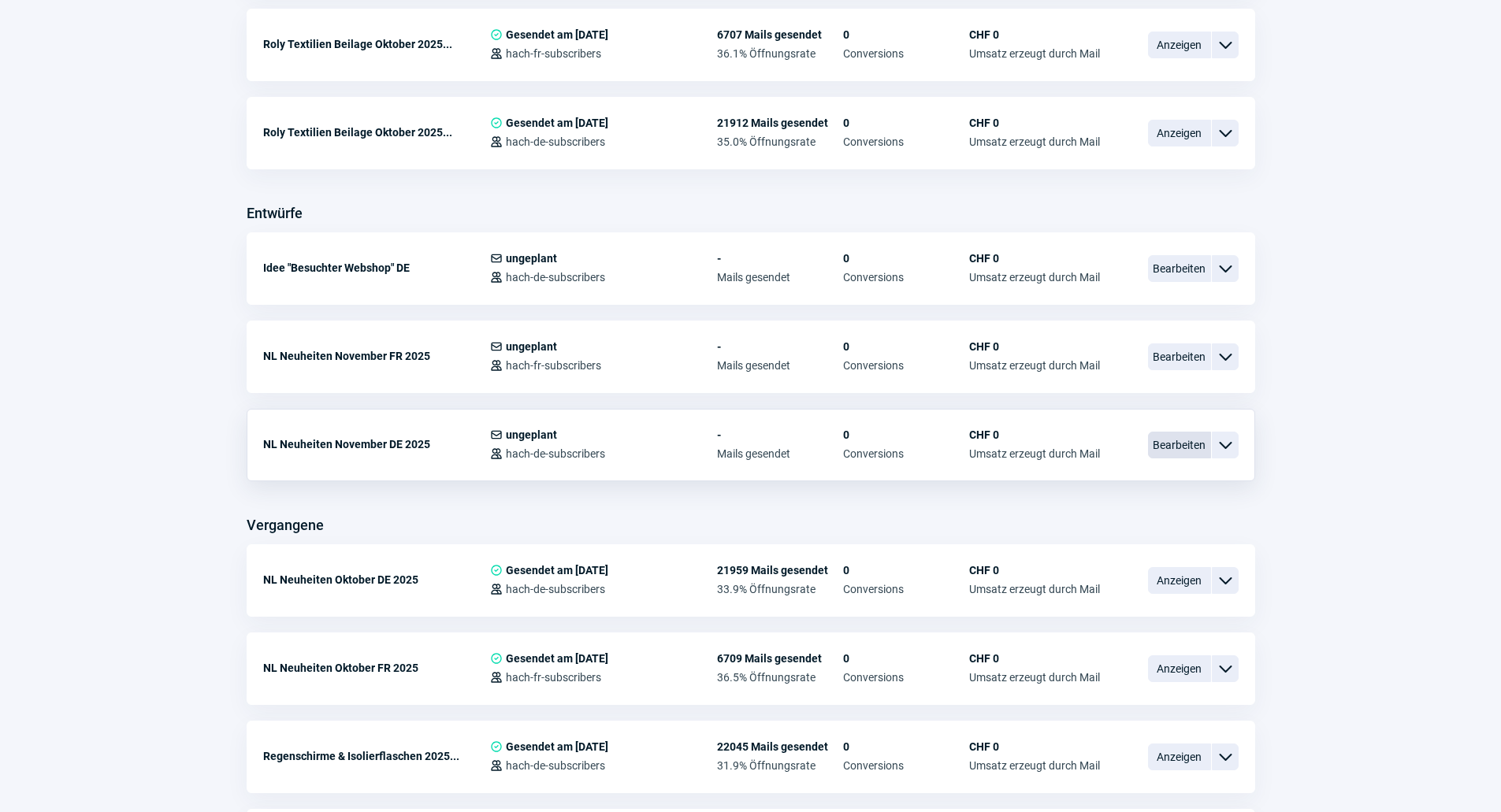
click at [1148, 446] on span "Bearbeiten" at bounding box center [1178, 445] width 63 height 27
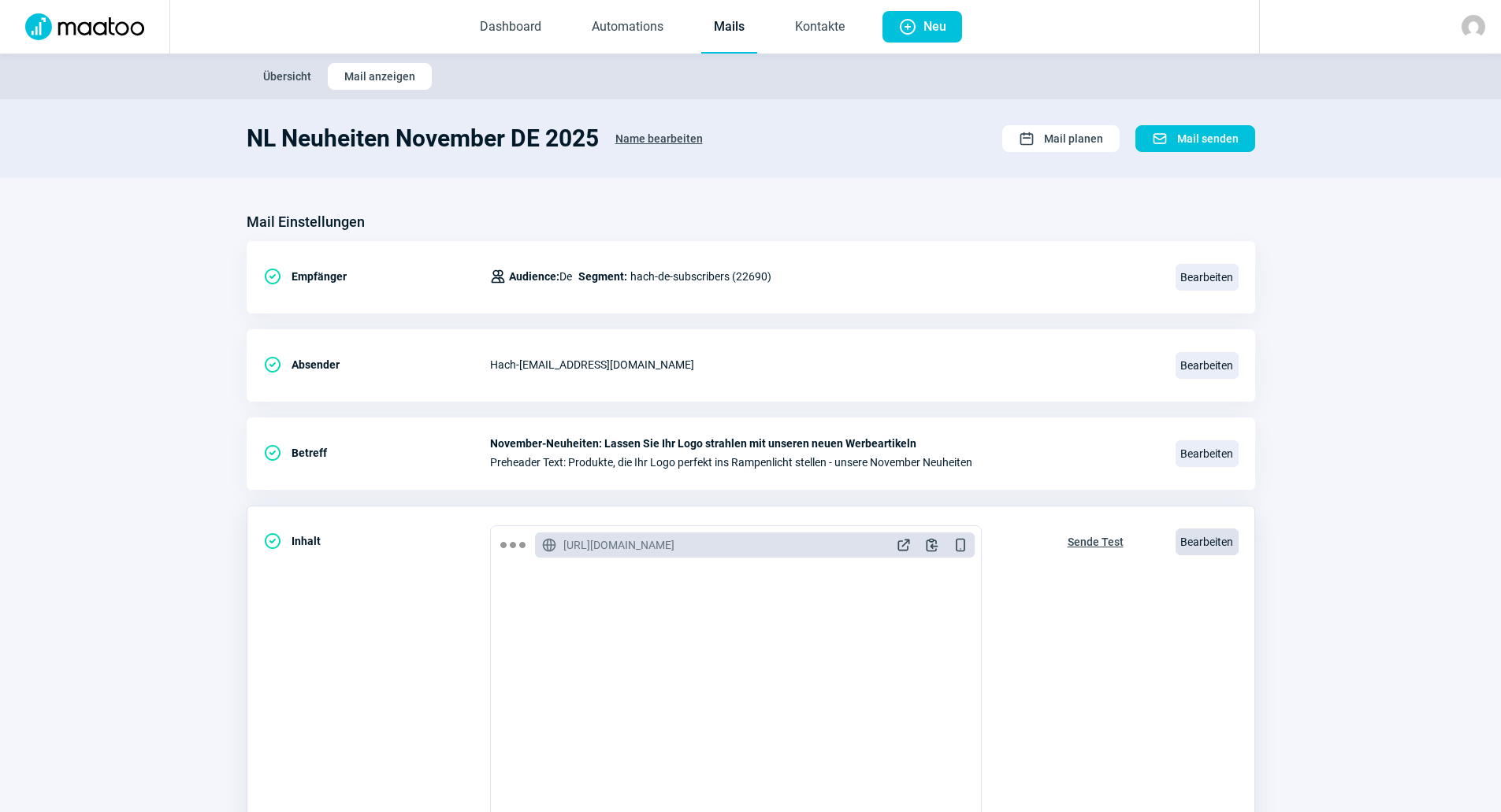
click at [1189, 540] on span "Bearbeiten" at bounding box center [1206, 542] width 63 height 27
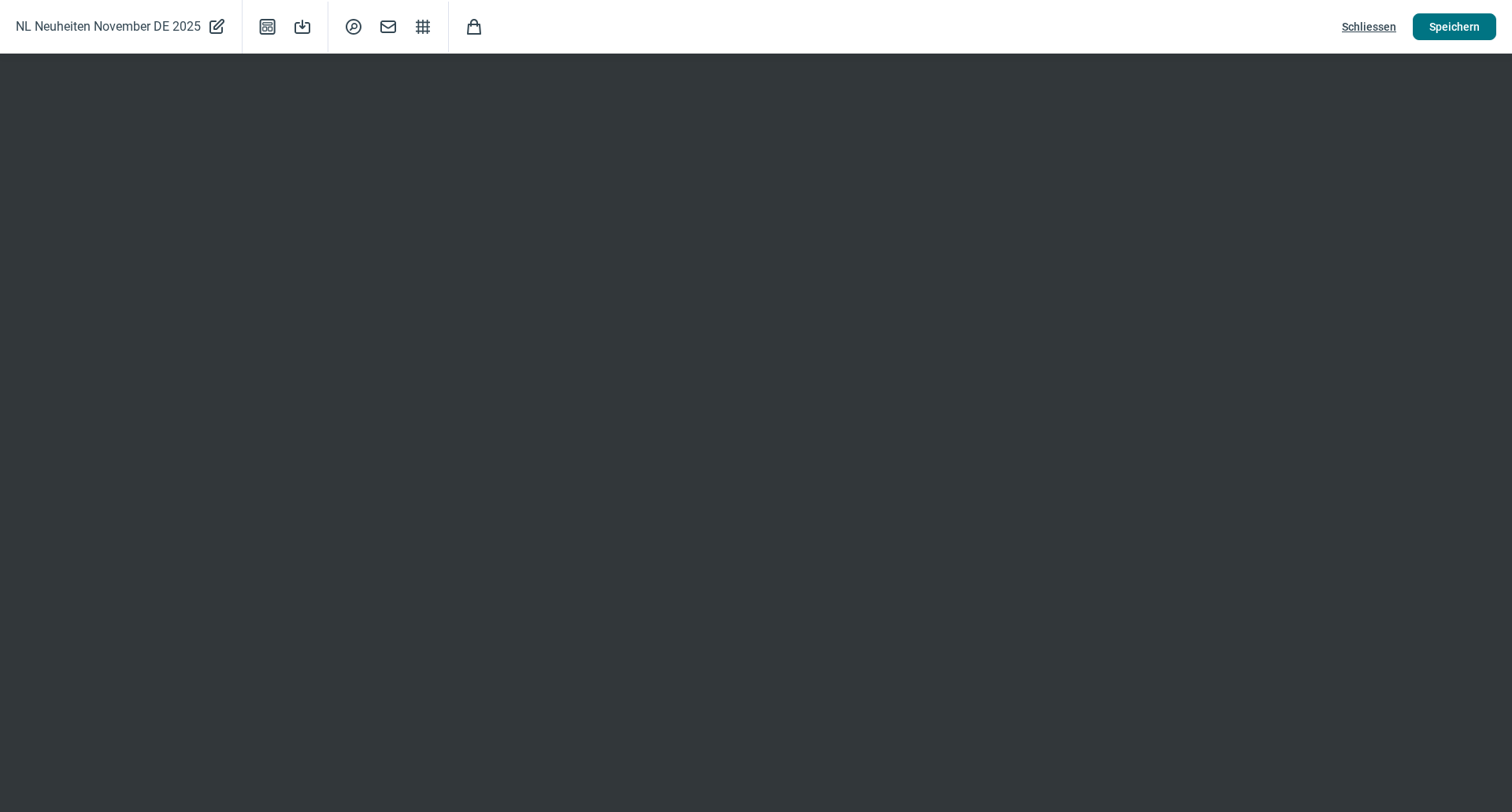
click at [1449, 22] on span "Speichern" at bounding box center [1454, 27] width 50 height 25
click at [1375, 24] on span "Schliessen" at bounding box center [1369, 27] width 54 height 25
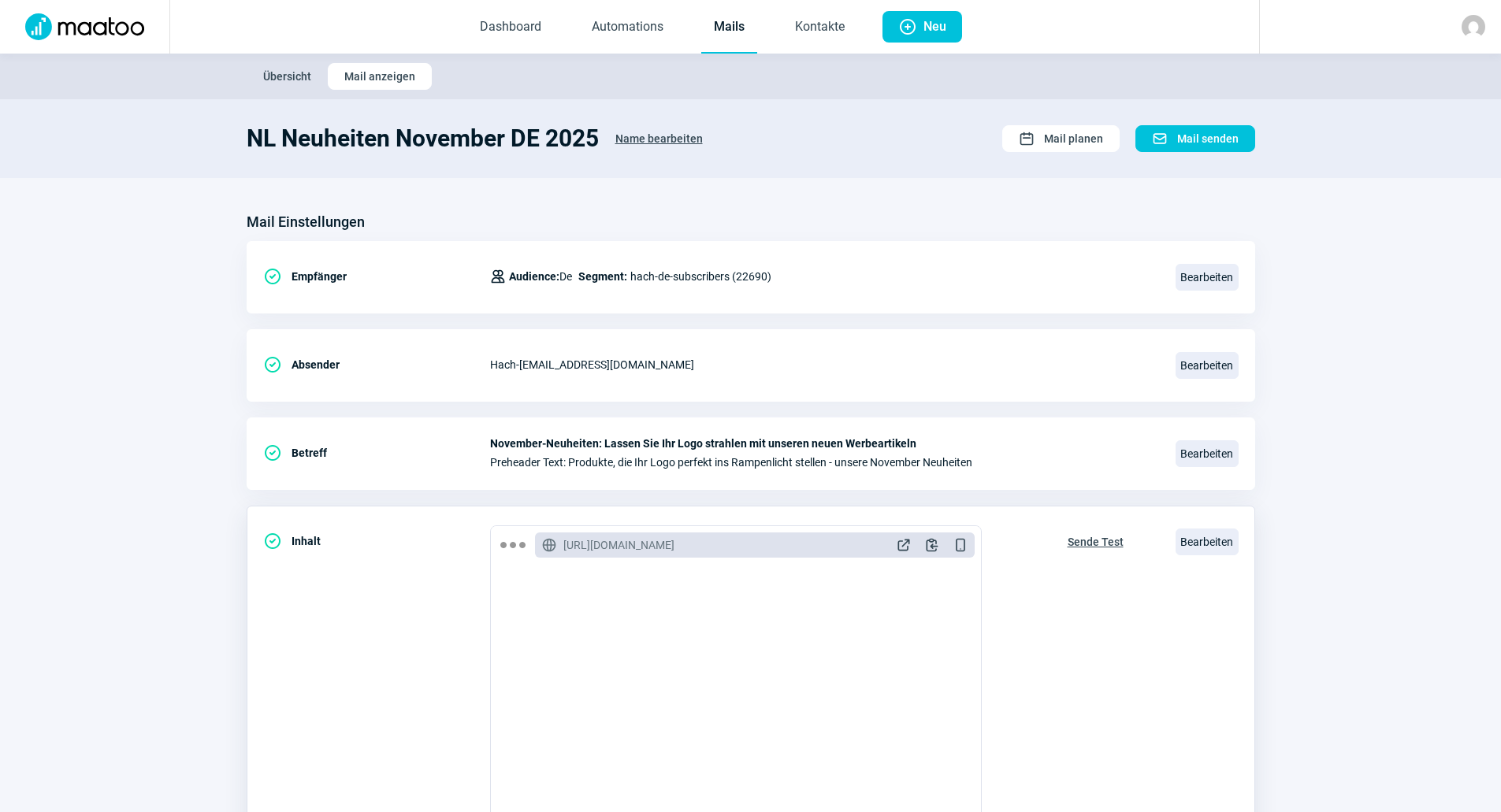
click at [1081, 541] on span "Sende Test" at bounding box center [1095, 541] width 56 height 25
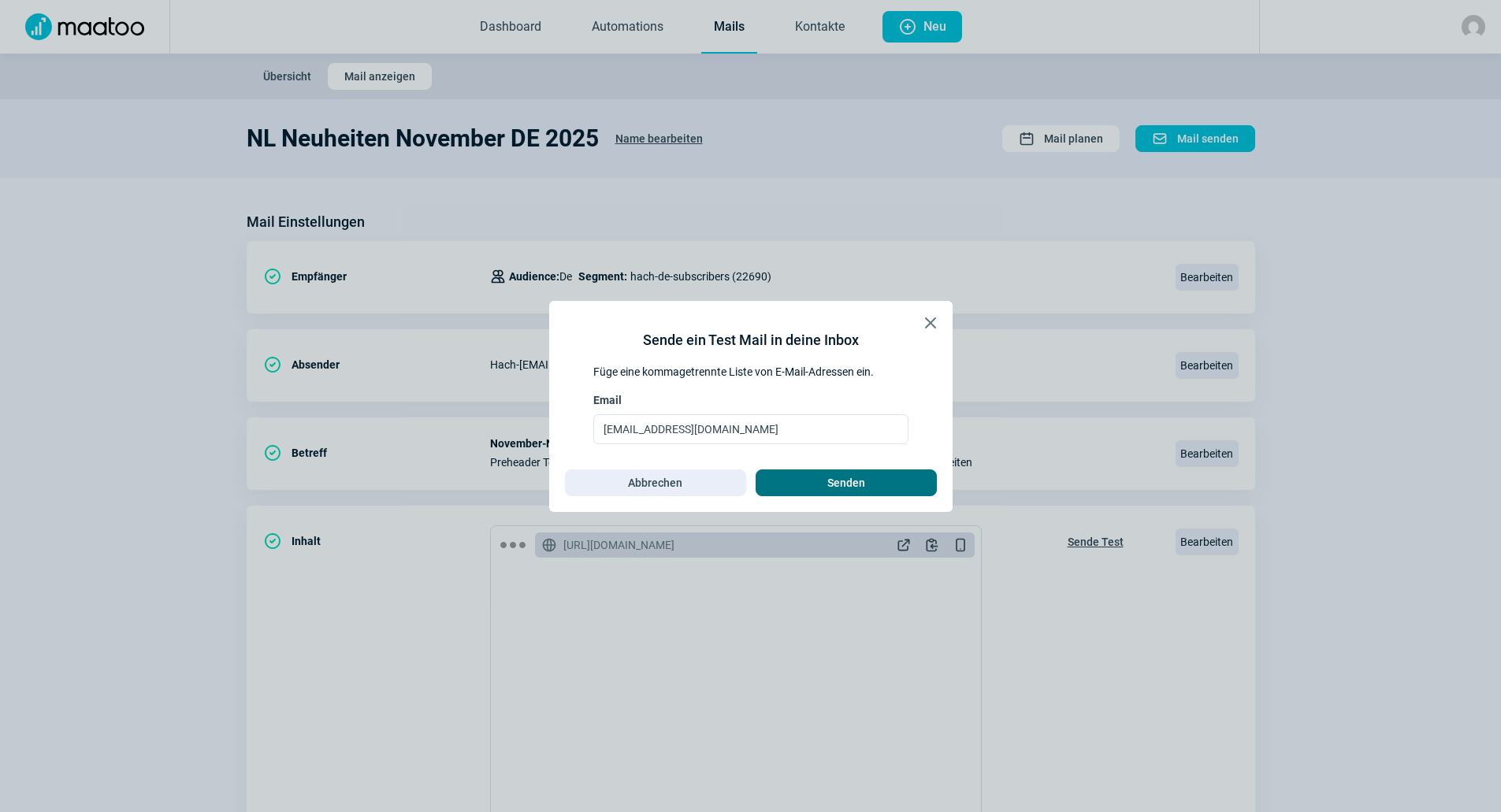
click at [879, 482] on span "Senden" at bounding box center [846, 483] width 148 height 25
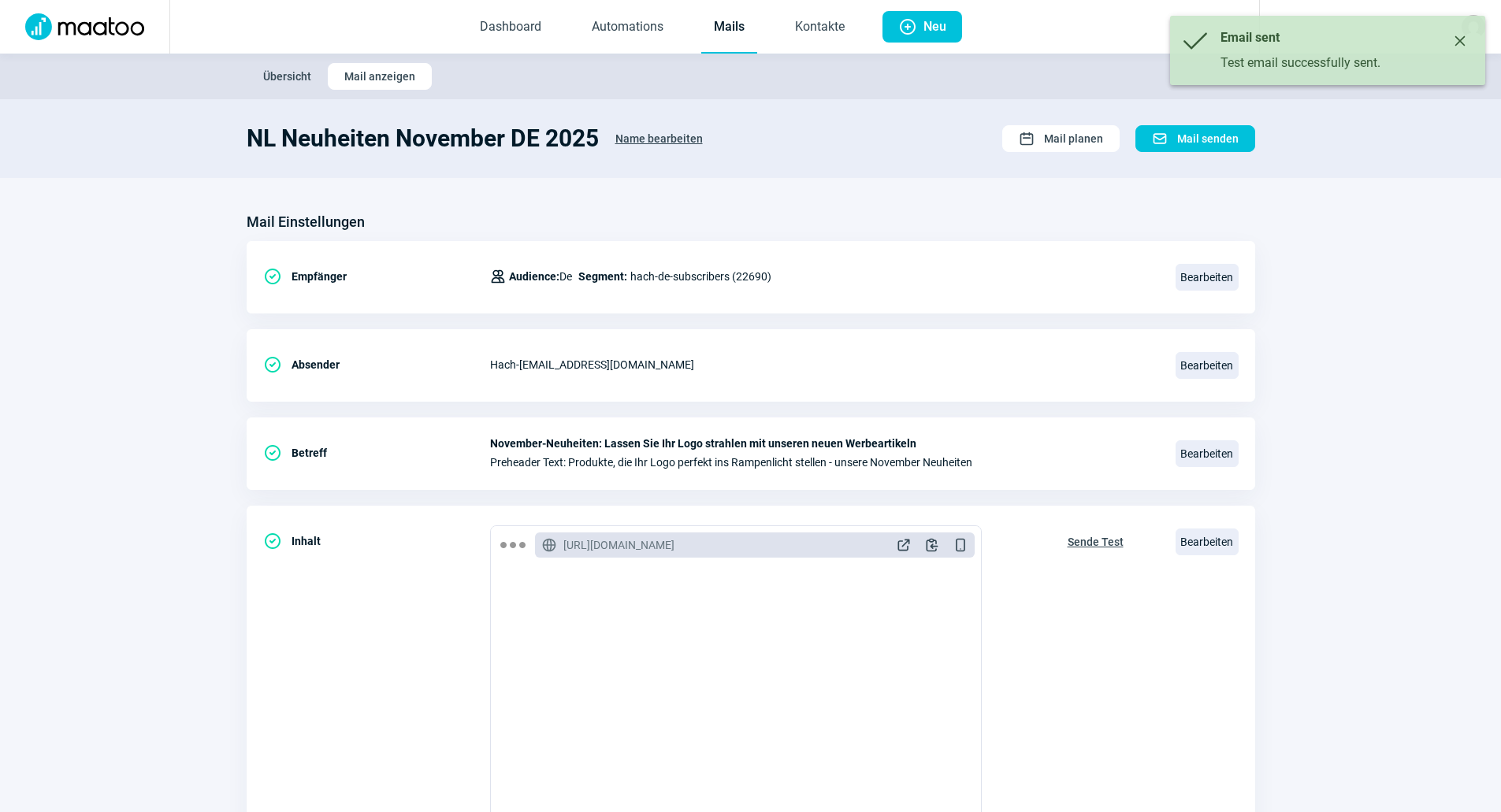
click at [724, 19] on link "Mails" at bounding box center [729, 28] width 56 height 52
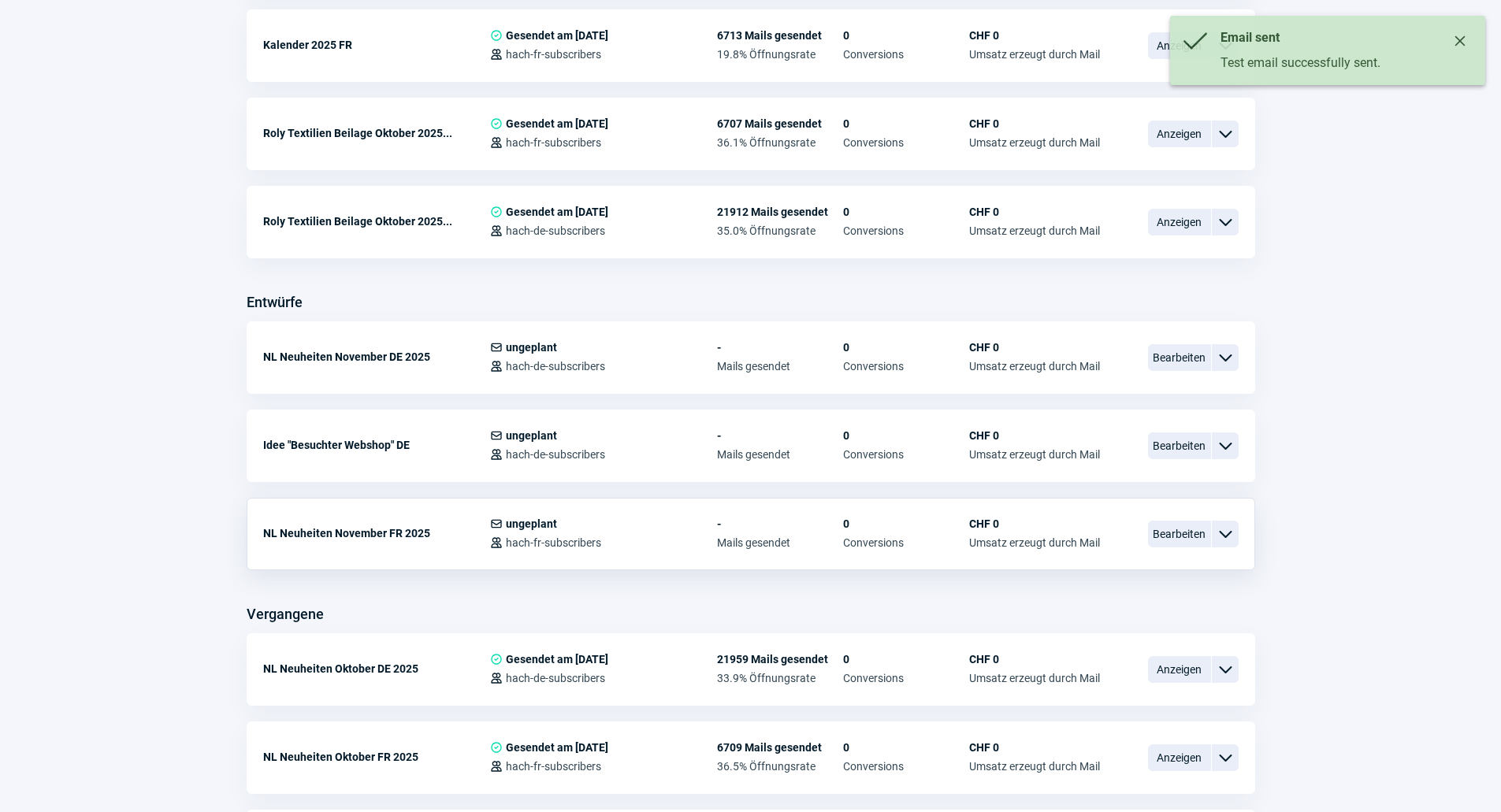
scroll to position [551, 0]
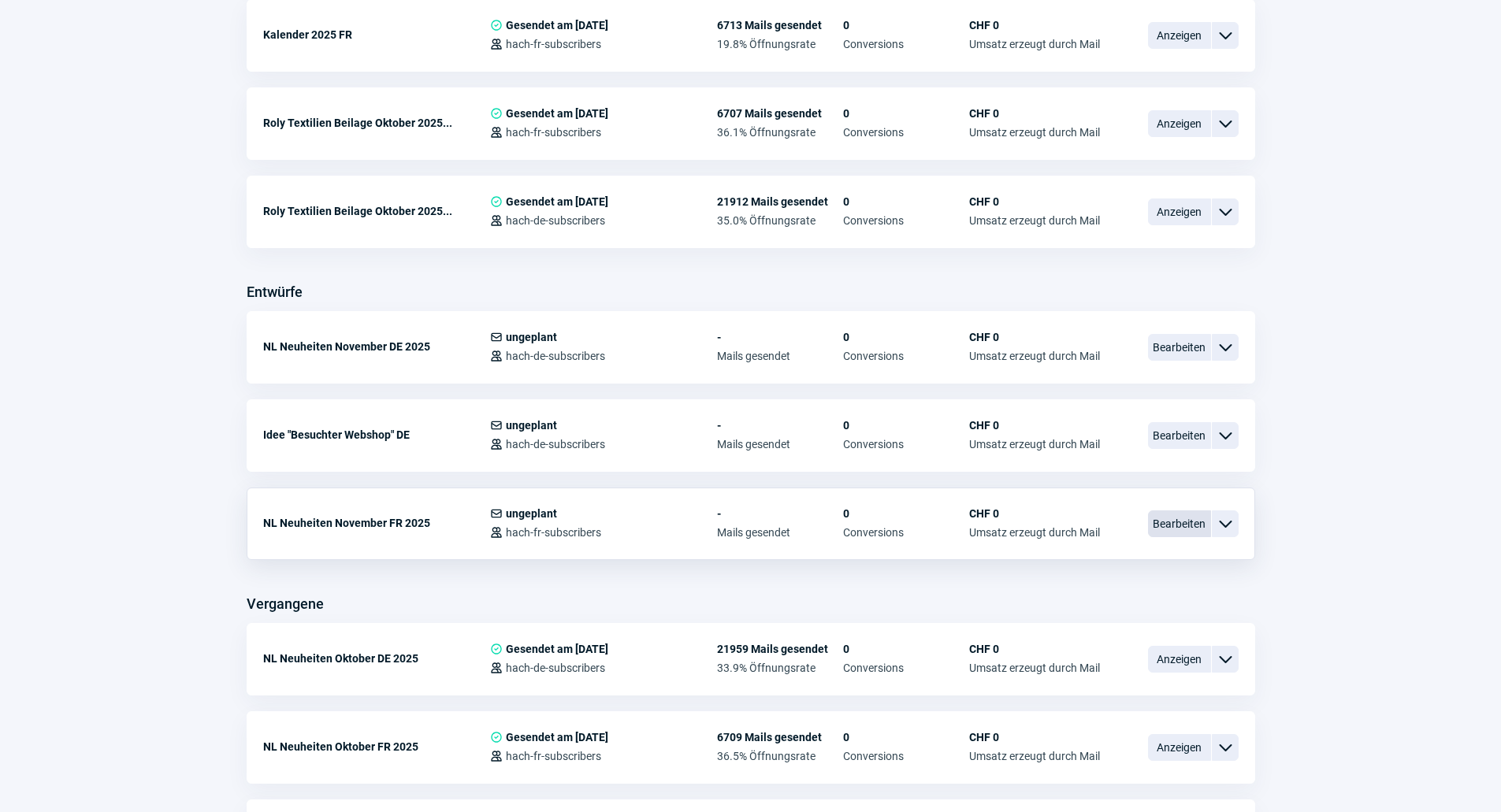
click at [1155, 531] on span "Bearbeiten" at bounding box center [1178, 524] width 63 height 27
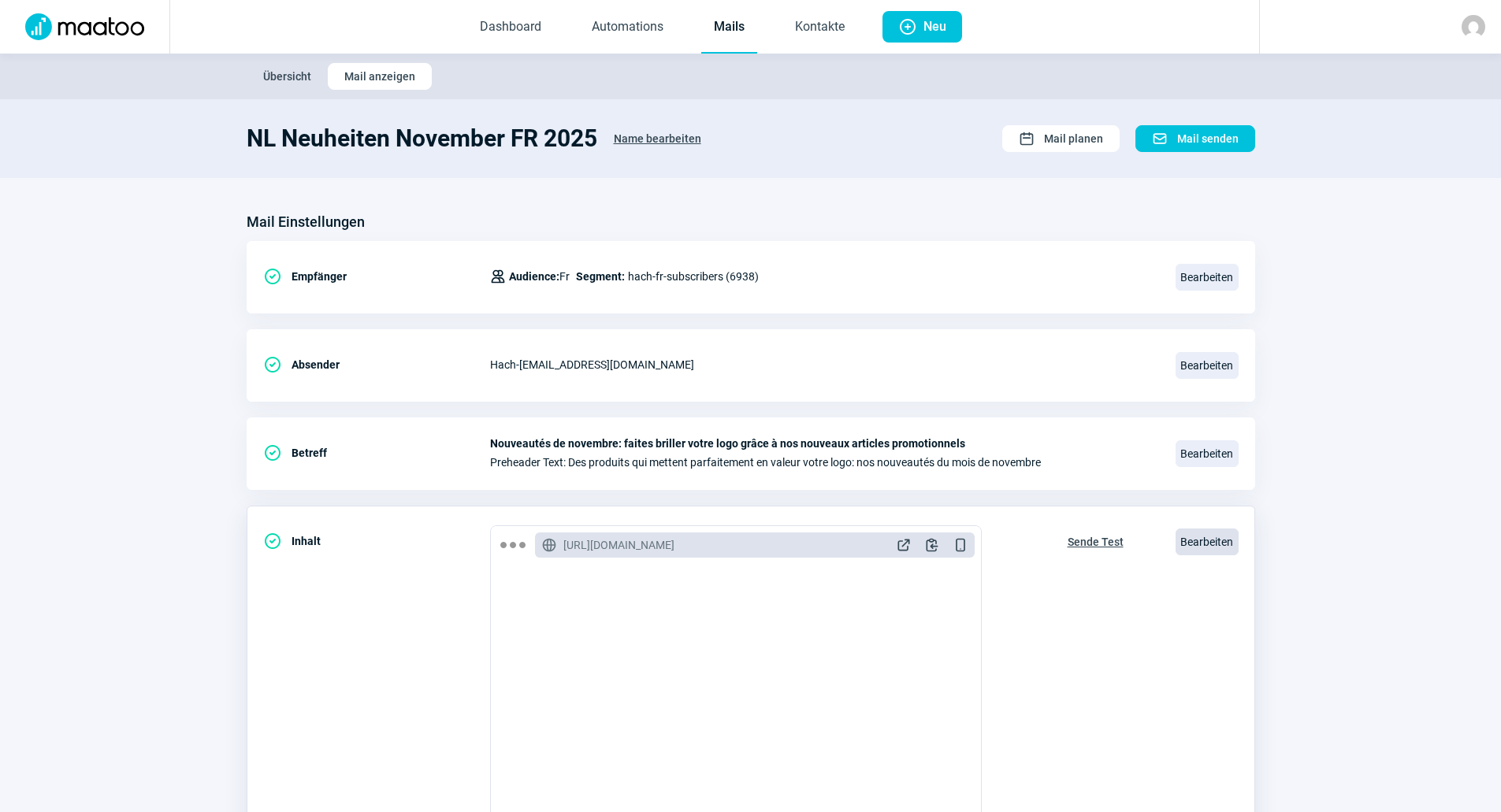
click at [1199, 537] on span "Bearbeiten" at bounding box center [1206, 542] width 63 height 27
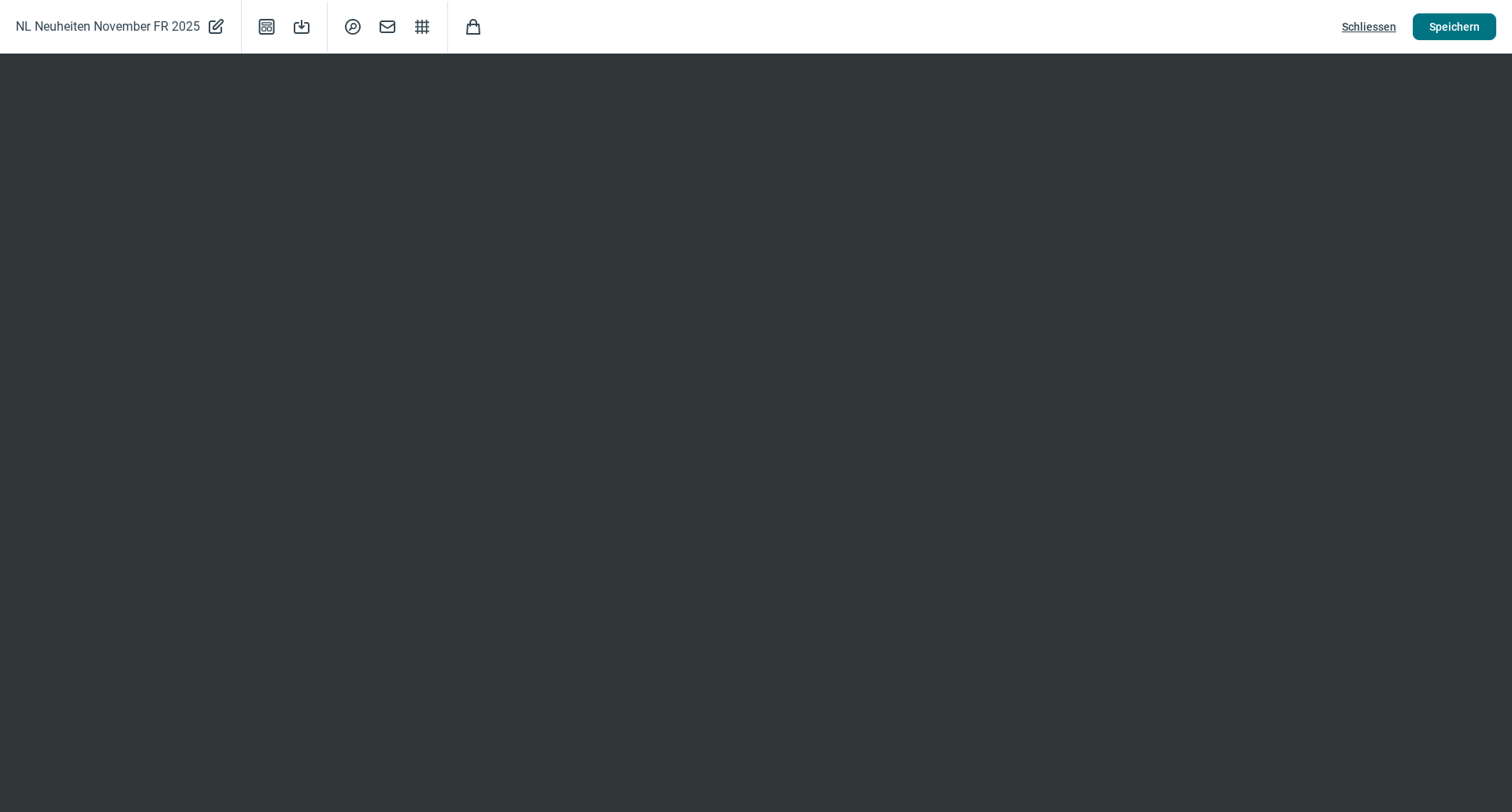
click at [1446, 18] on span "Speichern" at bounding box center [1454, 27] width 50 height 25
click at [1380, 21] on span "Schliessen" at bounding box center [1369, 27] width 54 height 25
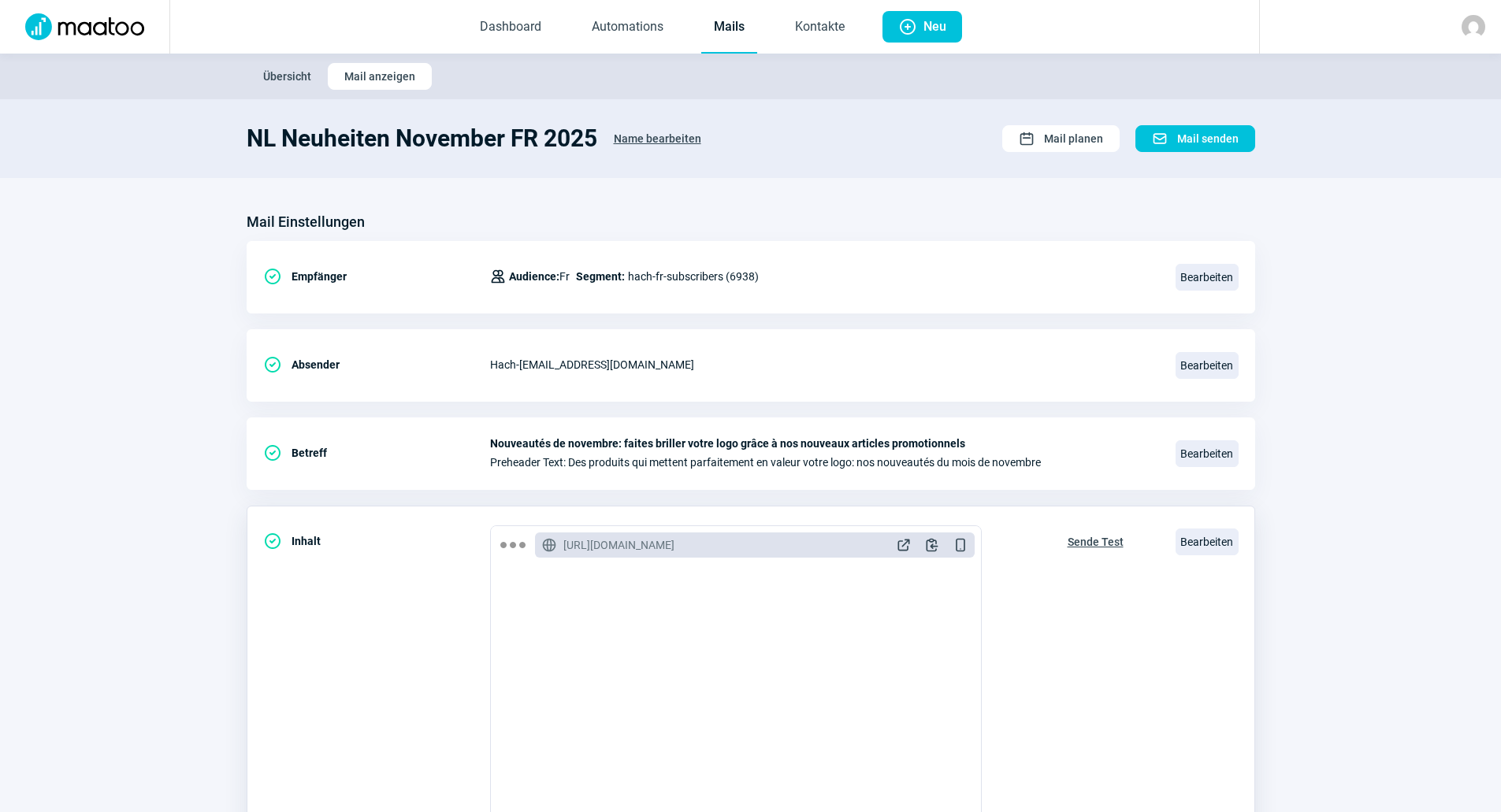
click at [1097, 537] on span "Sende Test" at bounding box center [1095, 541] width 56 height 25
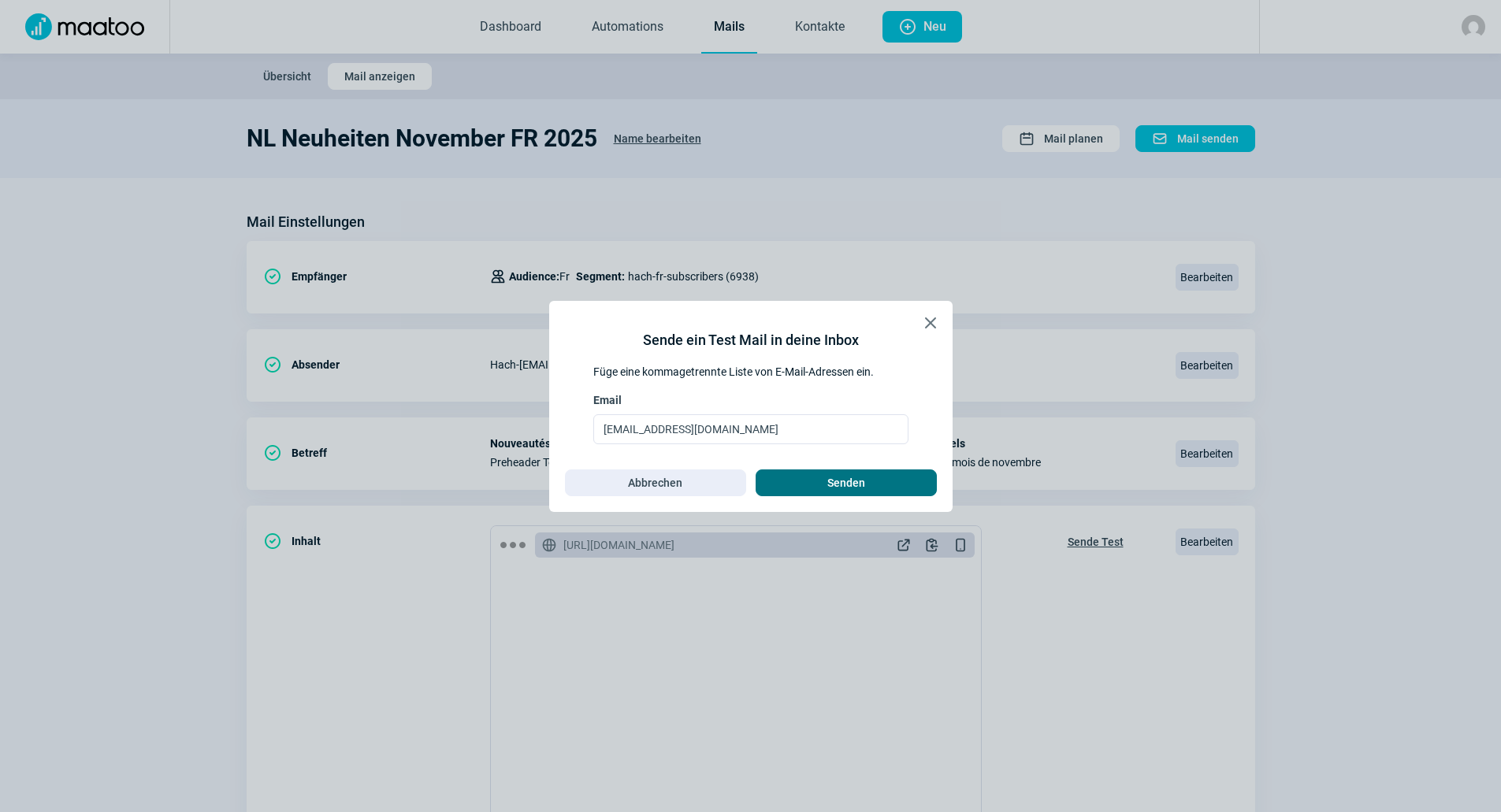
click at [875, 474] on span "Senden" at bounding box center [846, 483] width 148 height 25
